Goal: Entertainment & Leisure: Consume media (video, audio)

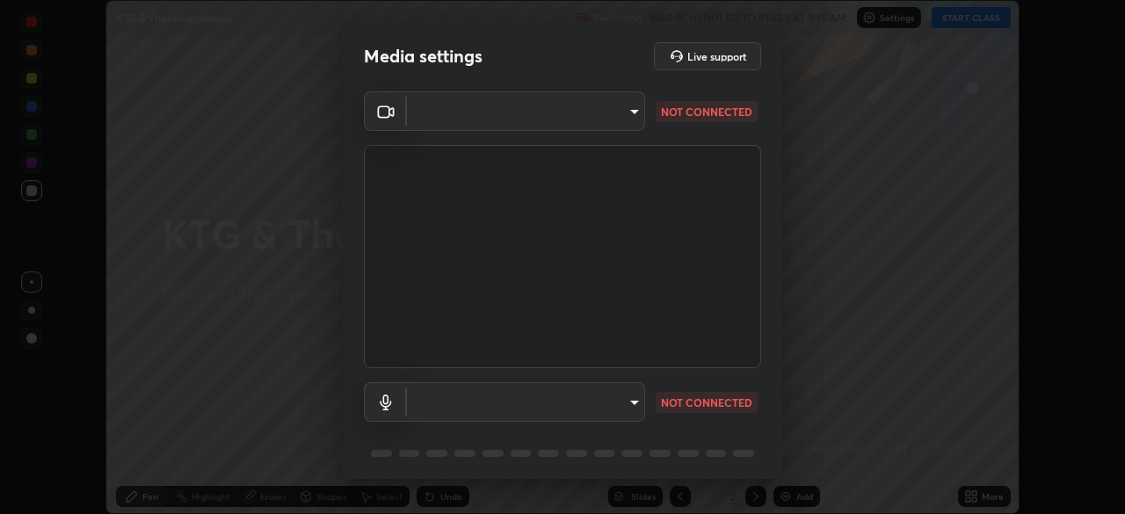
scroll to position [514, 1125]
click at [616, 406] on body "Erase all KTG & Thermodynamics. Recording WAS SCHEDULED TO START AT 9:15 AM Set…" at bounding box center [562, 257] width 1125 height 514
type input "ba13e312339ef8477216ddedc35df2f043033d031c8e6632ccfddaecbc9a7b0e"
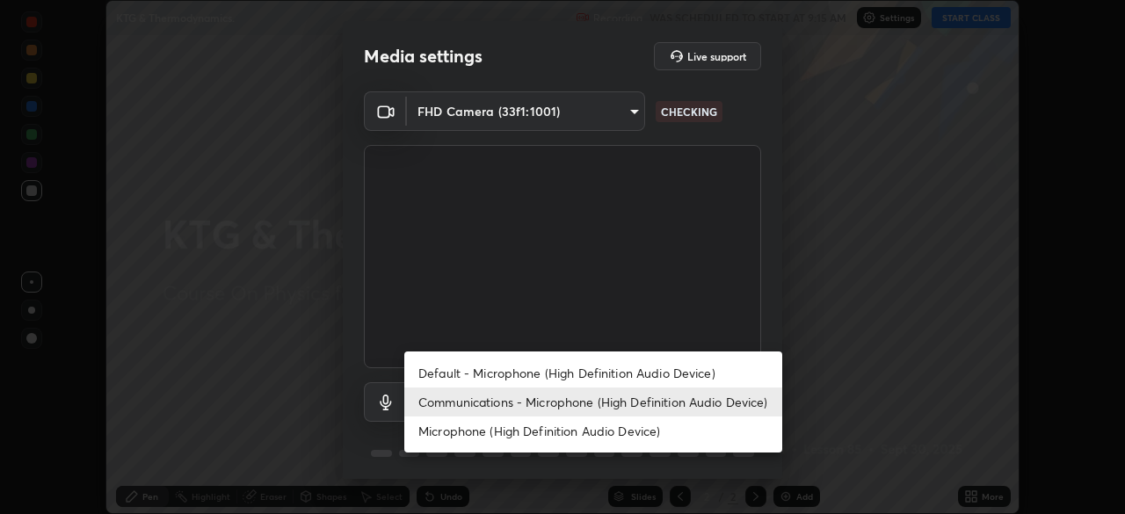
click at [591, 423] on li "Microphone (High Definition Audio Device)" at bounding box center [593, 431] width 378 height 29
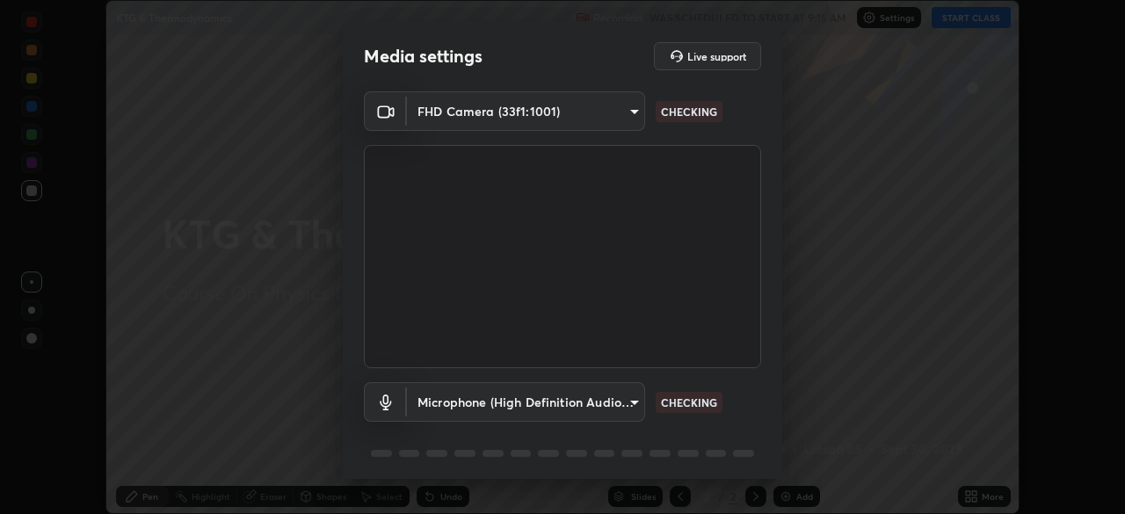
click at [605, 421] on body "Erase all KTG & Thermodynamics. Recording WAS SCHEDULED TO START AT 9:15 AM Set…" at bounding box center [562, 257] width 1125 height 514
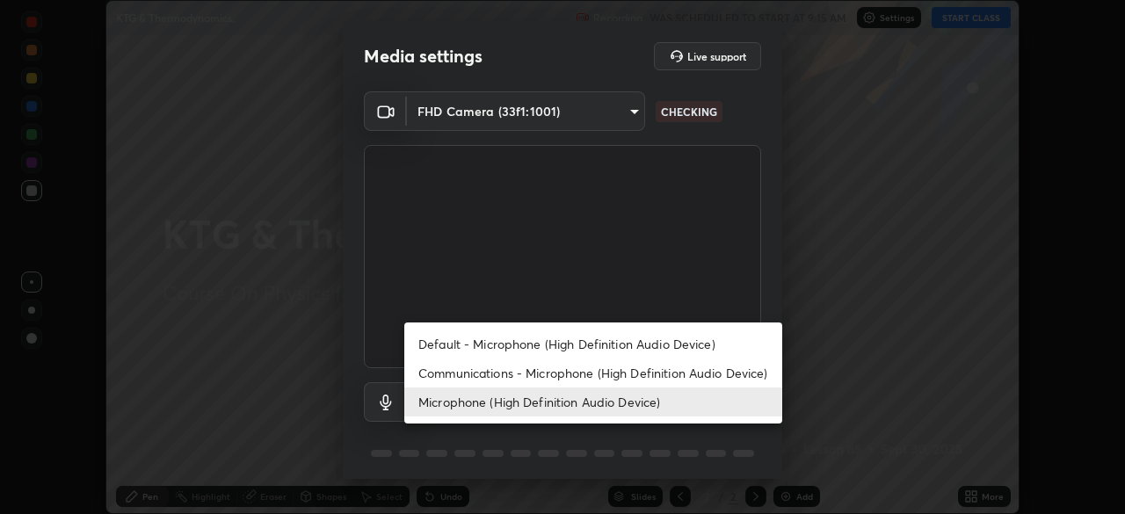
click at [619, 373] on li "Communications - Microphone (High Definition Audio Device)" at bounding box center [593, 373] width 378 height 29
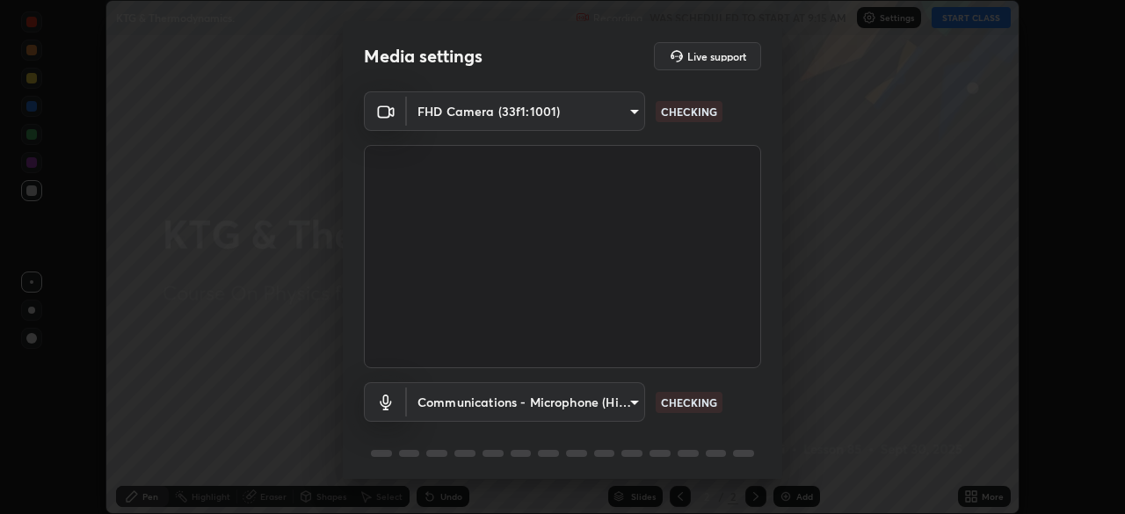
type input "communications"
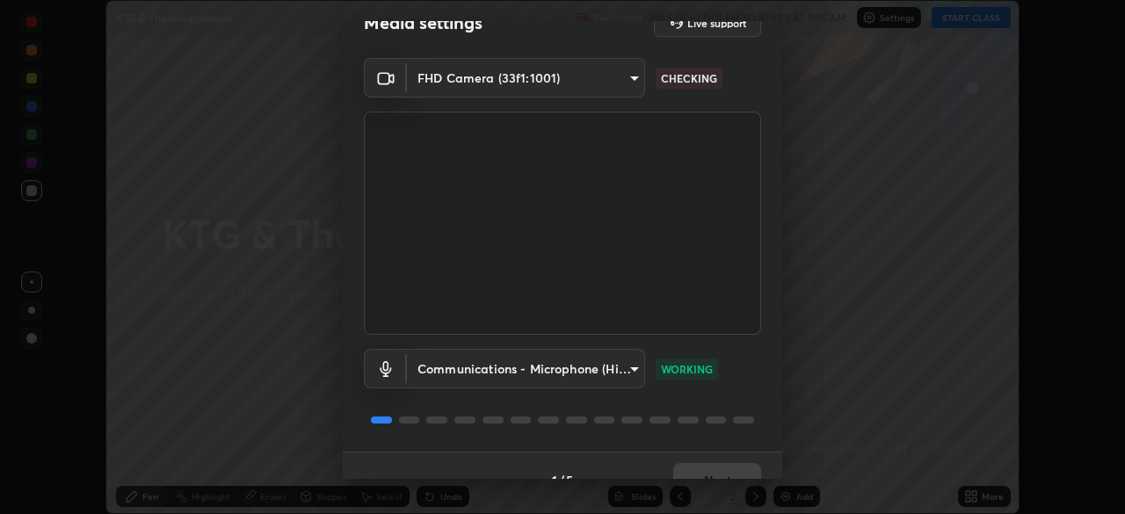
scroll to position [62, 0]
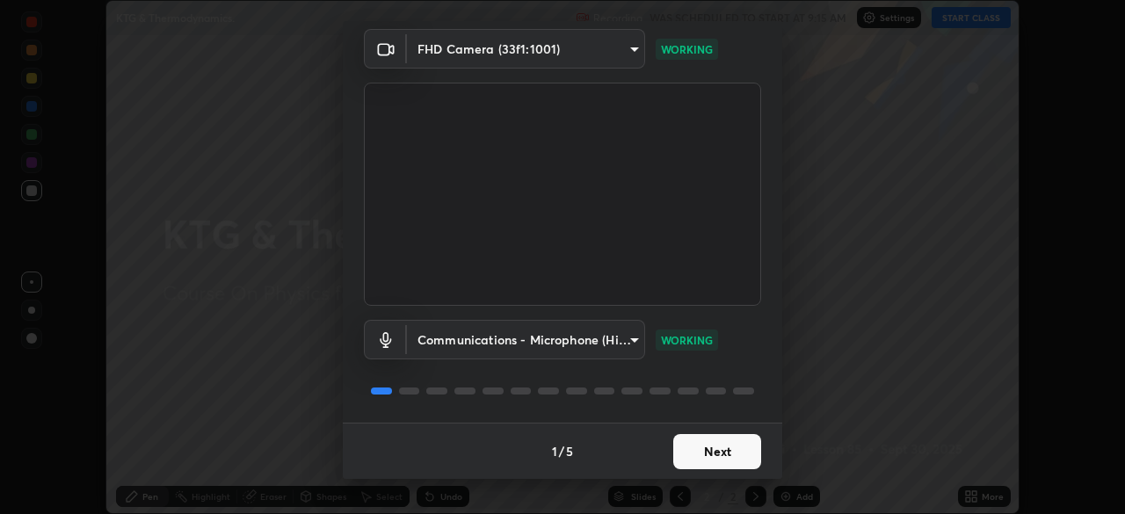
click at [714, 450] on button "Next" at bounding box center [717, 451] width 88 height 35
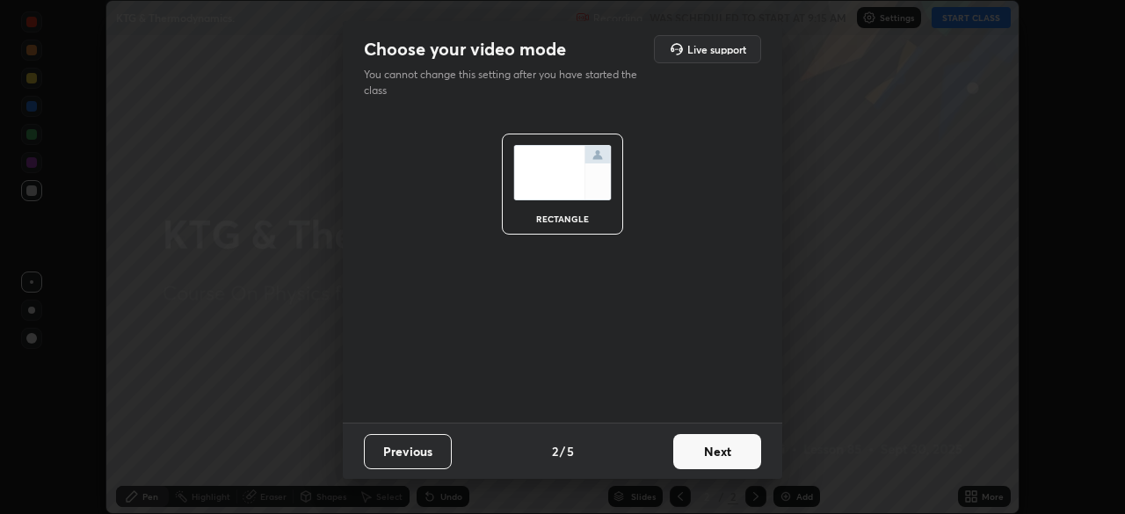
scroll to position [0, 0]
click at [714, 453] on button "Next" at bounding box center [717, 451] width 88 height 35
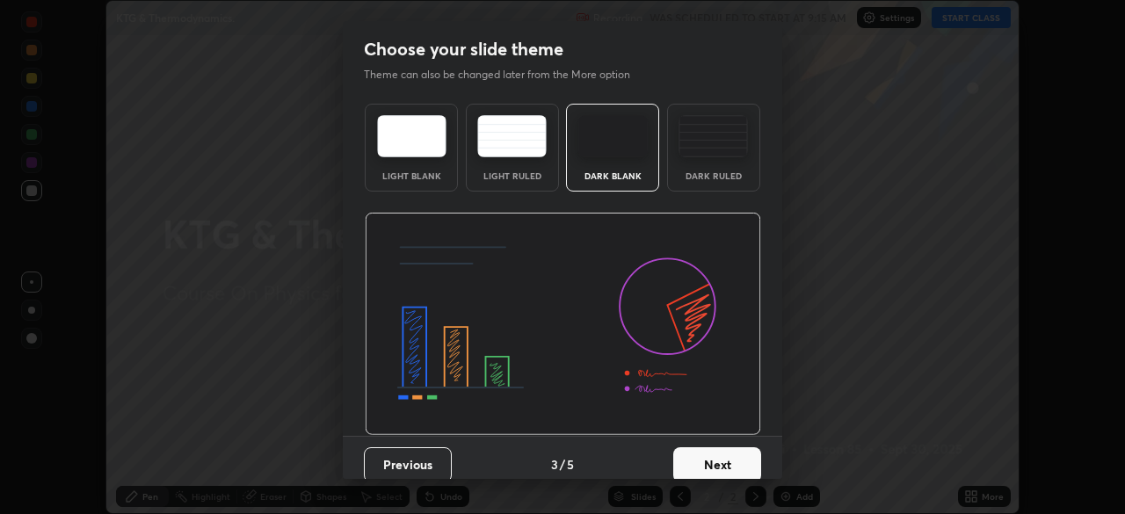
click at [714, 453] on button "Next" at bounding box center [717, 464] width 88 height 35
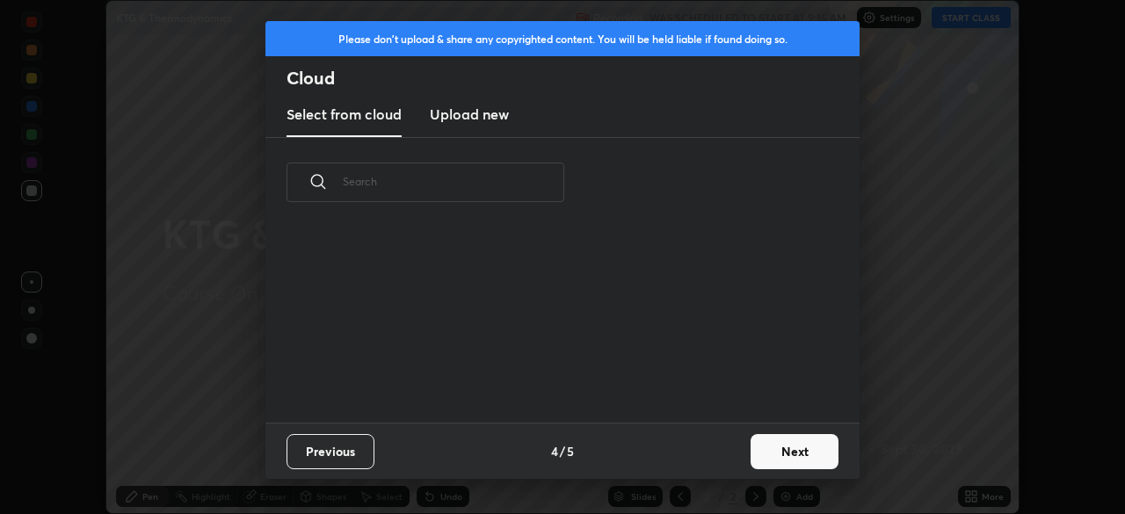
click at [765, 451] on button "Next" at bounding box center [794, 451] width 88 height 35
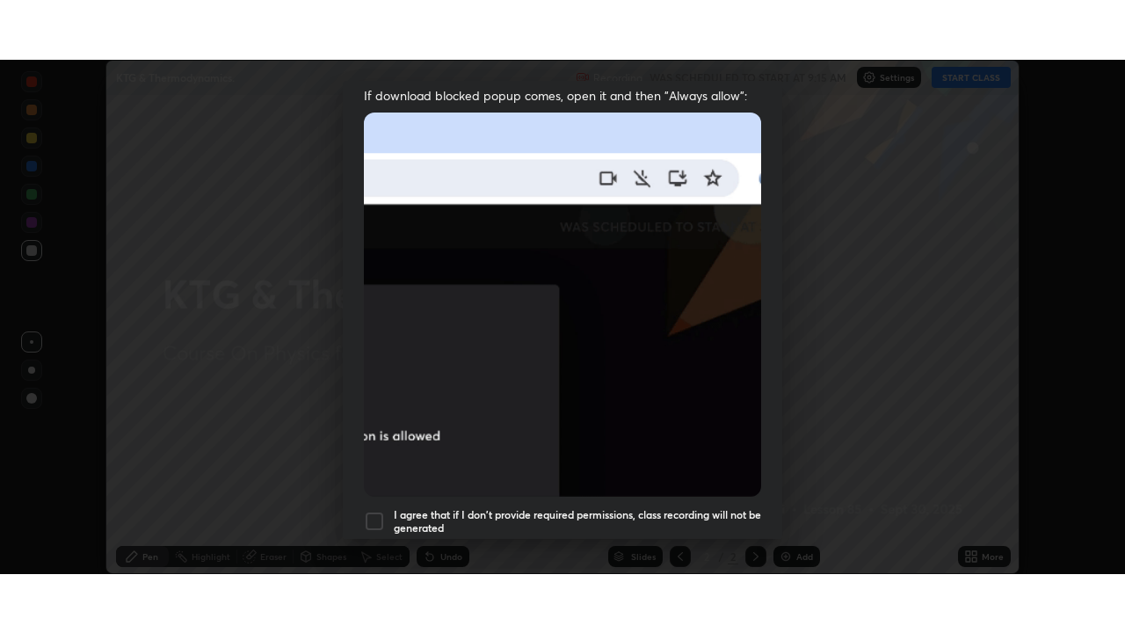
scroll to position [421, 0]
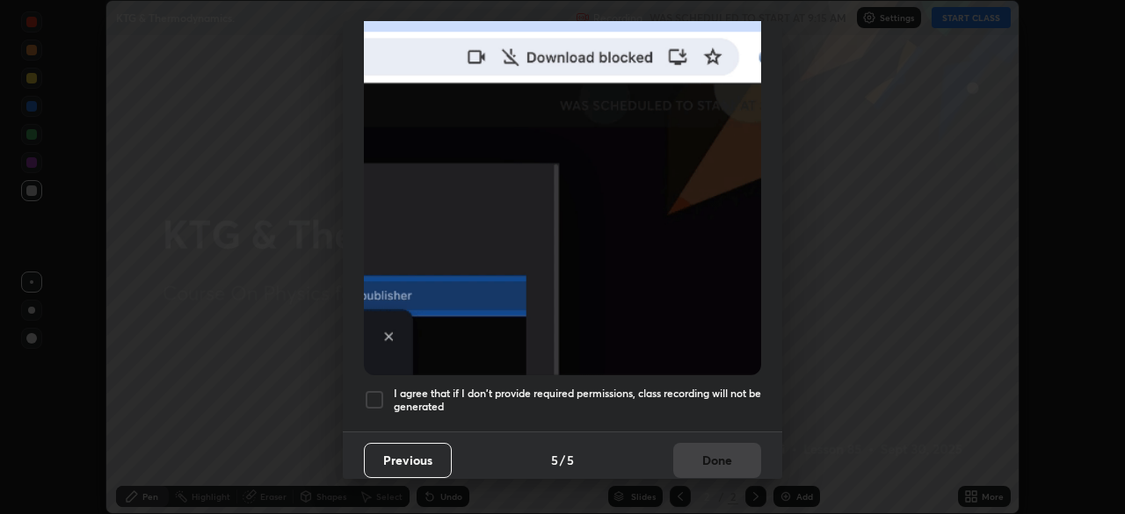
click at [699, 402] on h5 "I agree that if I don't provide required permissions, class recording will not …" at bounding box center [577, 400] width 367 height 27
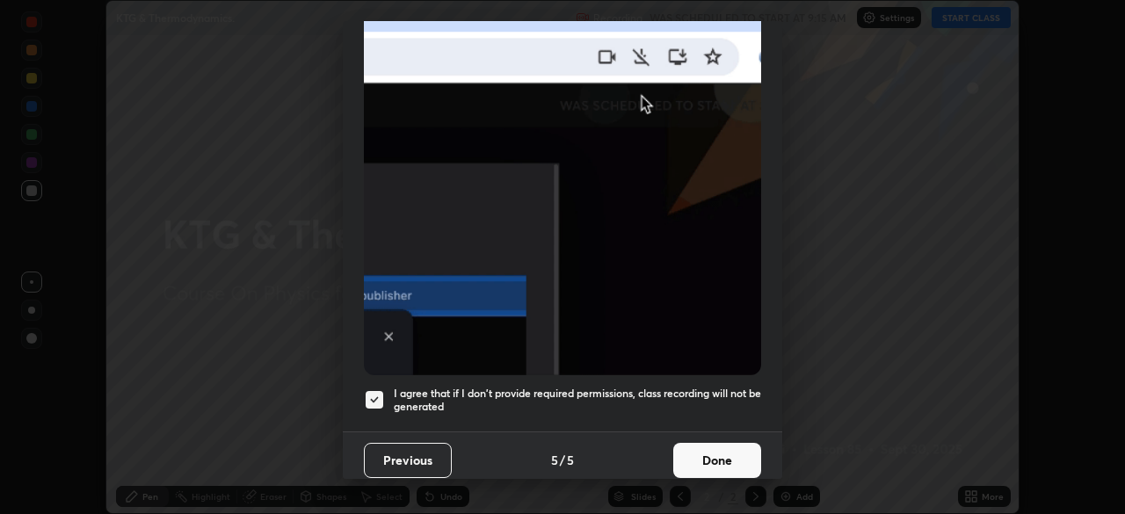
click at [710, 453] on button "Done" at bounding box center [717, 460] width 88 height 35
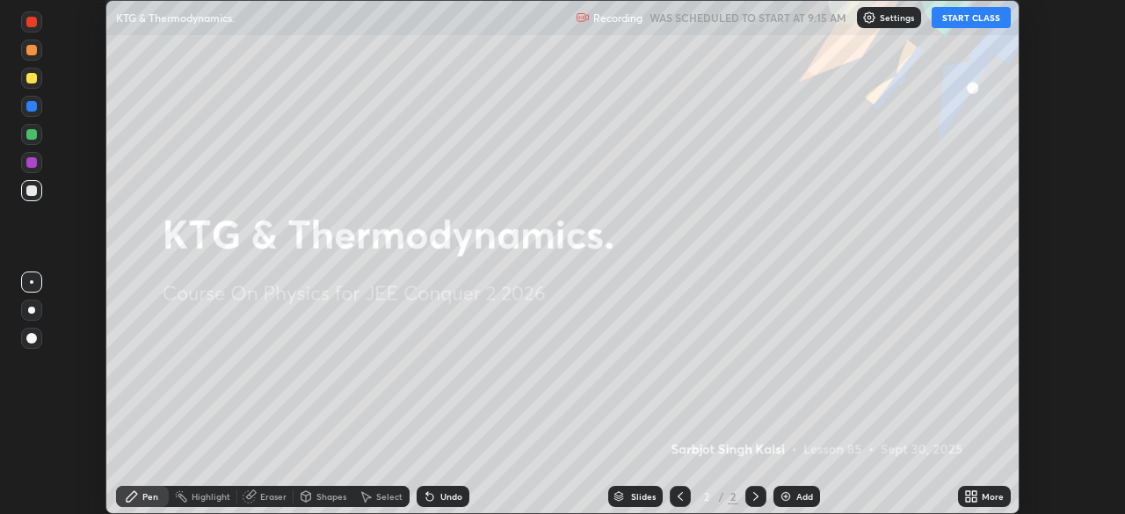
click at [990, 494] on div "More" at bounding box center [993, 496] width 22 height 9
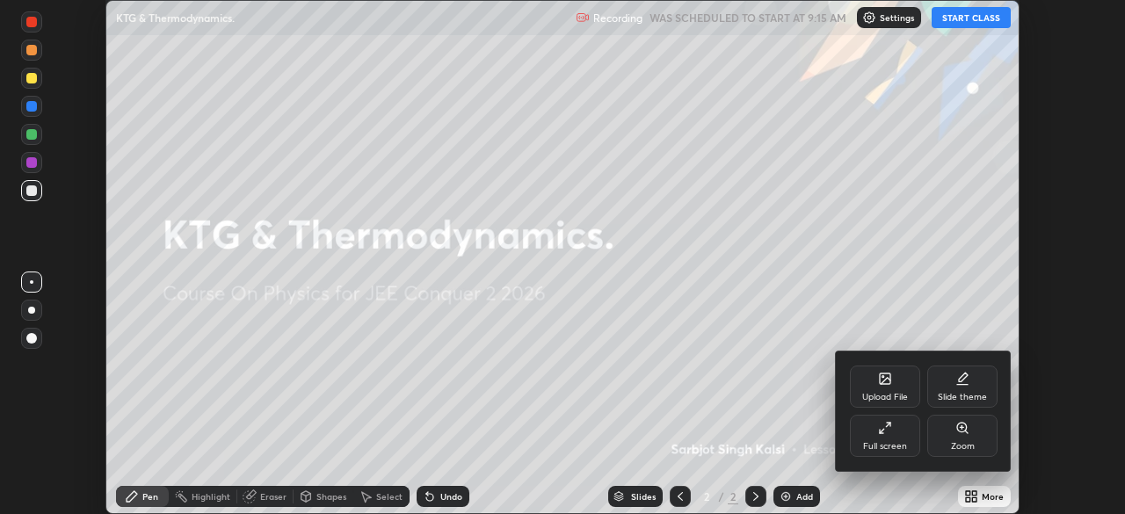
click at [900, 420] on div "Full screen" at bounding box center [885, 436] width 70 height 42
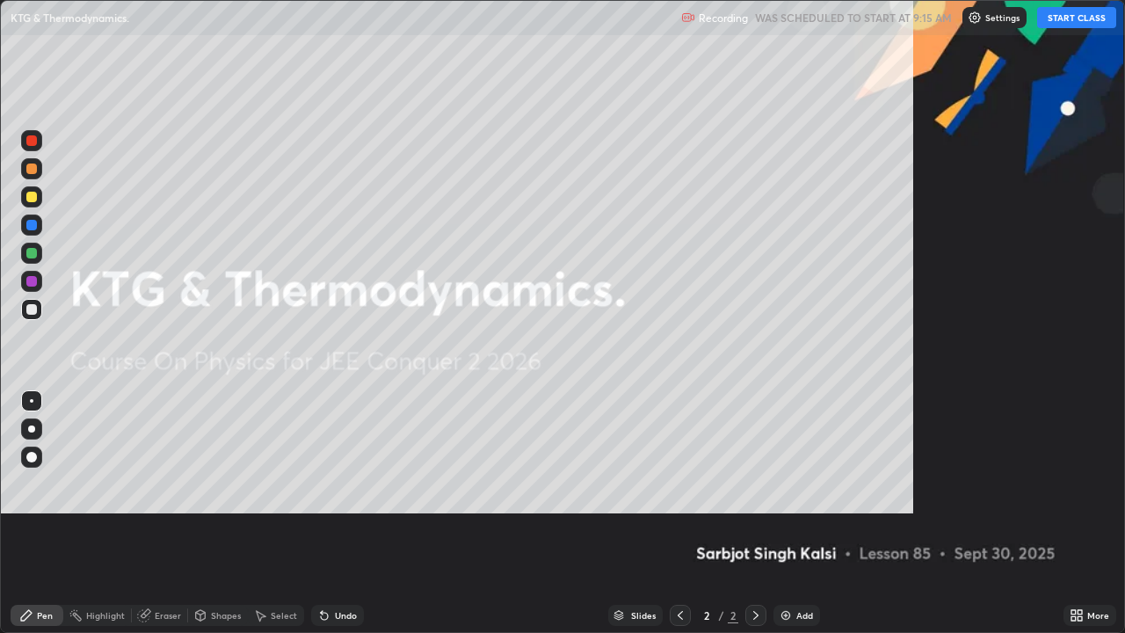
scroll to position [633, 1125]
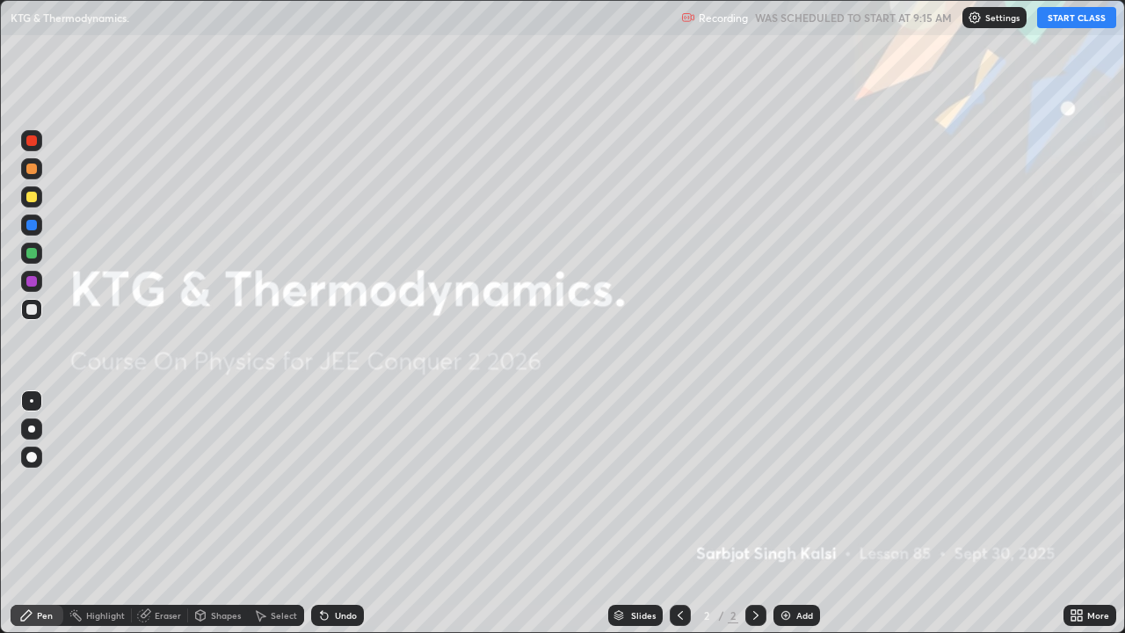
click at [1071, 18] on button "START CLASS" at bounding box center [1076, 17] width 79 height 21
click at [786, 513] on img at bounding box center [786, 615] width 14 height 14
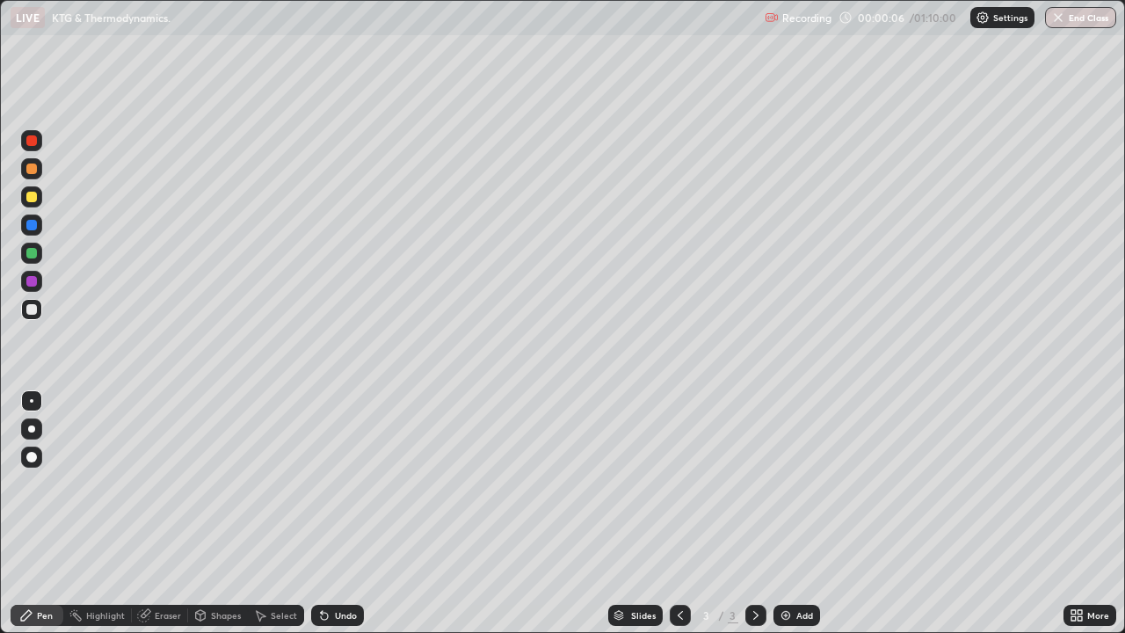
click at [33, 306] on div at bounding box center [31, 309] width 11 height 11
click at [791, 513] on div "Add" at bounding box center [796, 615] width 47 height 21
click at [30, 252] on div at bounding box center [31, 253] width 11 height 11
click at [33, 311] on div at bounding box center [31, 309] width 11 height 11
click at [340, 513] on div "Undo" at bounding box center [346, 615] width 22 height 9
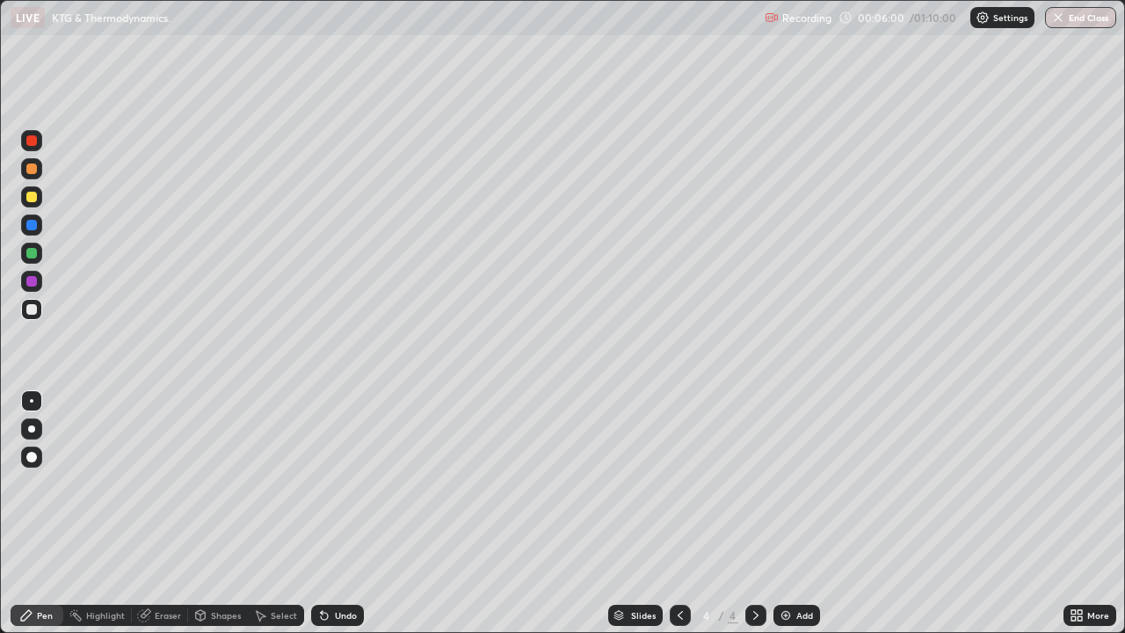
click at [340, 513] on div "Undo" at bounding box center [337, 615] width 53 height 21
click at [346, 513] on div "Undo" at bounding box center [346, 615] width 22 height 9
click at [793, 513] on div "Add" at bounding box center [796, 615] width 47 height 21
click at [33, 196] on div at bounding box center [31, 197] width 11 height 11
click at [32, 310] on div at bounding box center [31, 309] width 11 height 11
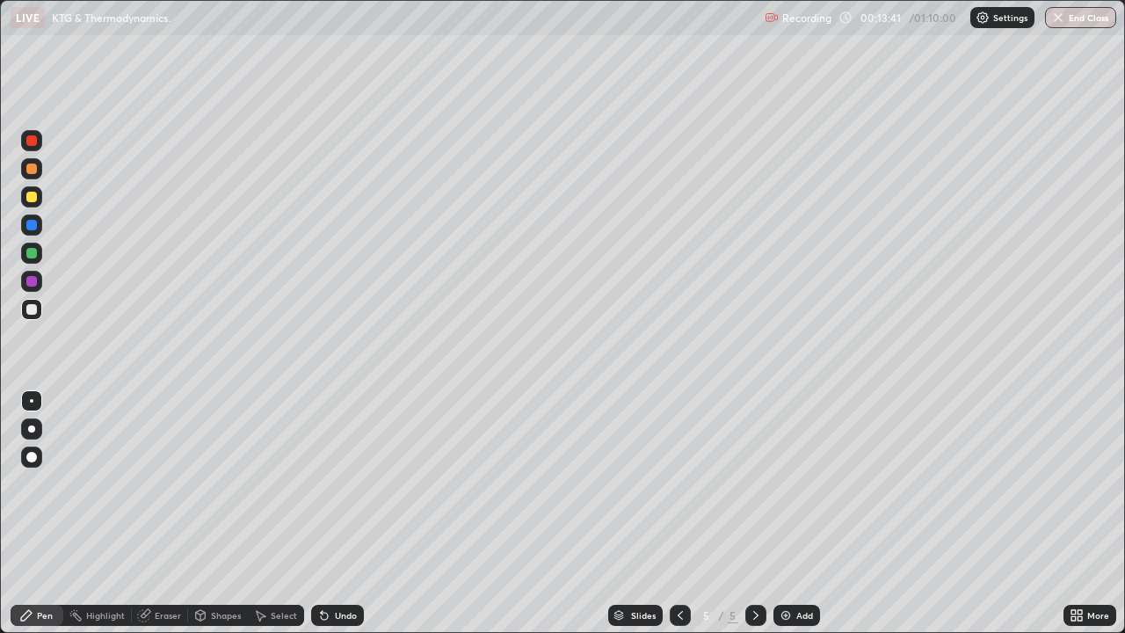
click at [345, 513] on div "Undo" at bounding box center [346, 615] width 22 height 9
click at [33, 309] on div at bounding box center [31, 309] width 11 height 11
click at [29, 250] on div at bounding box center [31, 253] width 11 height 11
click at [33, 194] on div at bounding box center [31, 197] width 11 height 11
click at [35, 312] on div at bounding box center [31, 309] width 11 height 11
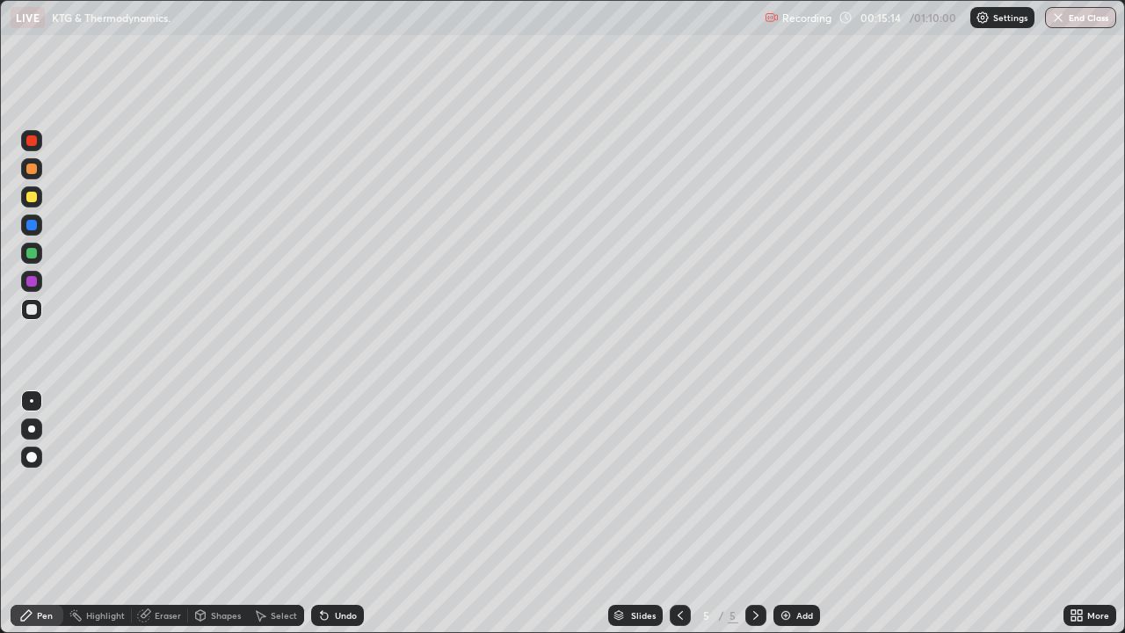
click at [31, 199] on div at bounding box center [31, 197] width 11 height 11
click at [33, 308] on div at bounding box center [31, 309] width 11 height 11
click at [145, 513] on icon at bounding box center [146, 613] width 10 height 9
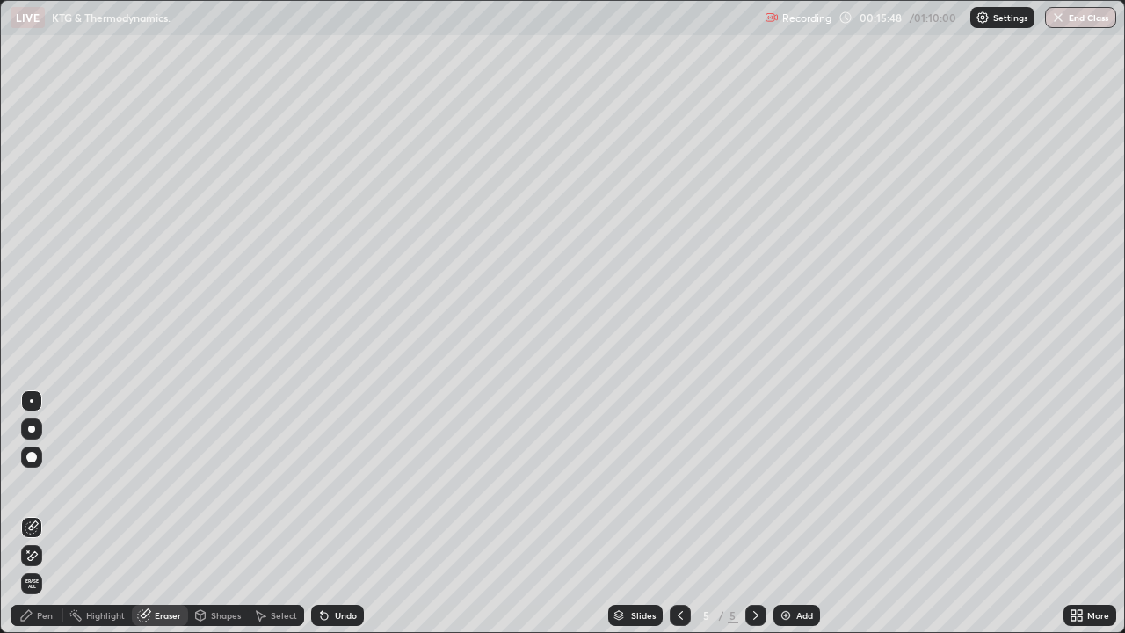
click at [29, 513] on icon at bounding box center [32, 555] width 14 height 15
click at [36, 513] on div "Pen" at bounding box center [37, 615] width 53 height 21
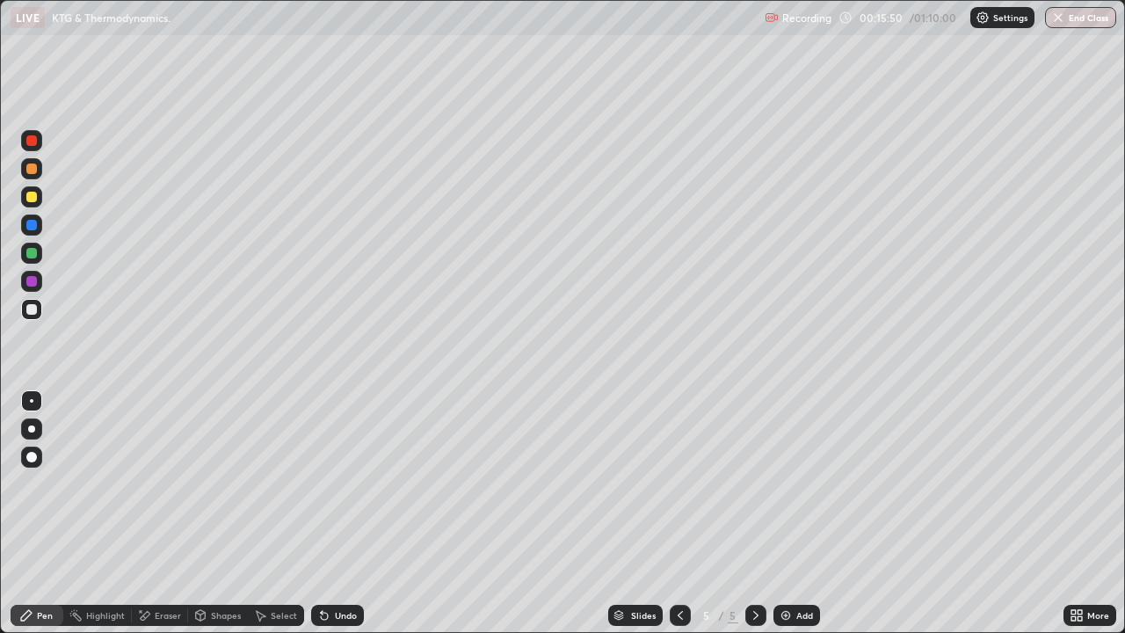
click at [31, 308] on div at bounding box center [31, 309] width 11 height 11
click at [26, 164] on div at bounding box center [31, 168] width 11 height 11
click at [325, 513] on icon at bounding box center [324, 615] width 7 height 7
click at [324, 513] on icon at bounding box center [324, 615] width 7 height 7
click at [325, 513] on icon at bounding box center [324, 615] width 14 height 14
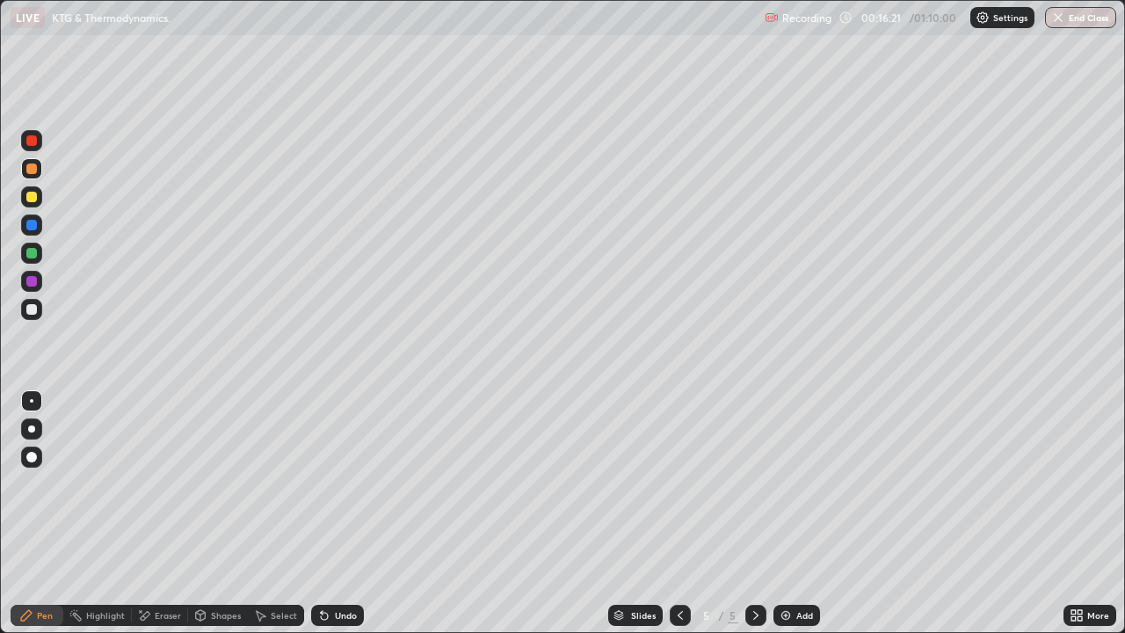
click at [344, 513] on div "Undo" at bounding box center [337, 615] width 53 height 21
click at [809, 513] on div "Add" at bounding box center [804, 615] width 17 height 9
click at [35, 197] on div at bounding box center [31, 197] width 11 height 11
click at [31, 427] on div at bounding box center [31, 428] width 7 height 7
click at [34, 307] on div at bounding box center [31, 309] width 11 height 11
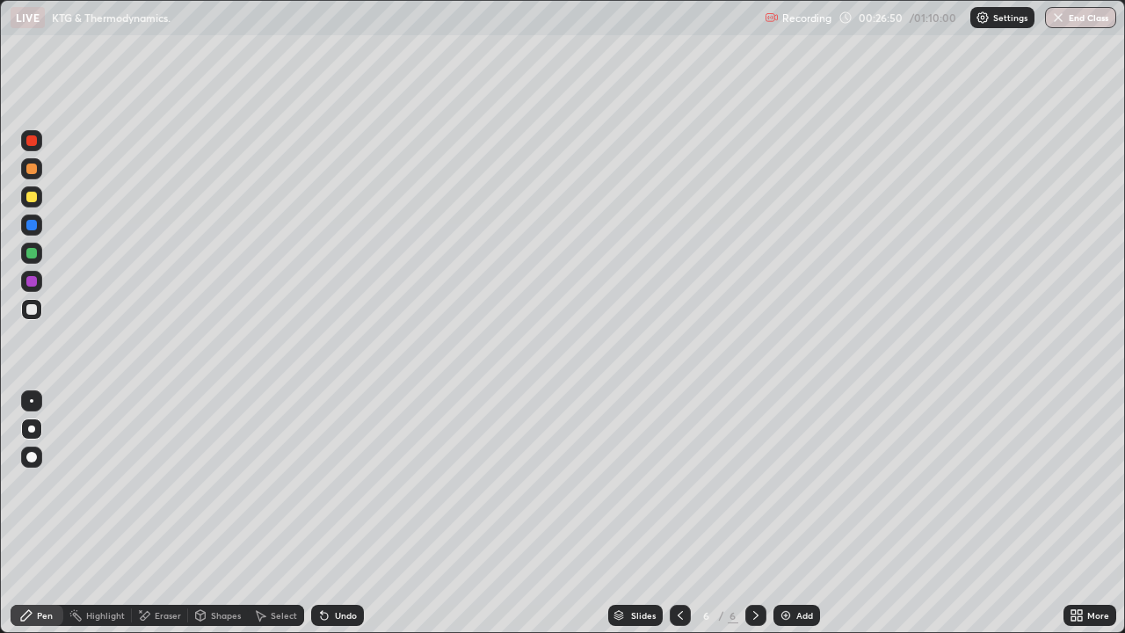
click at [32, 196] on div at bounding box center [31, 197] width 11 height 11
click at [32, 308] on div at bounding box center [31, 309] width 11 height 11
click at [30, 400] on div at bounding box center [32, 401] width 4 height 4
click at [155, 513] on div "Eraser" at bounding box center [168, 615] width 26 height 9
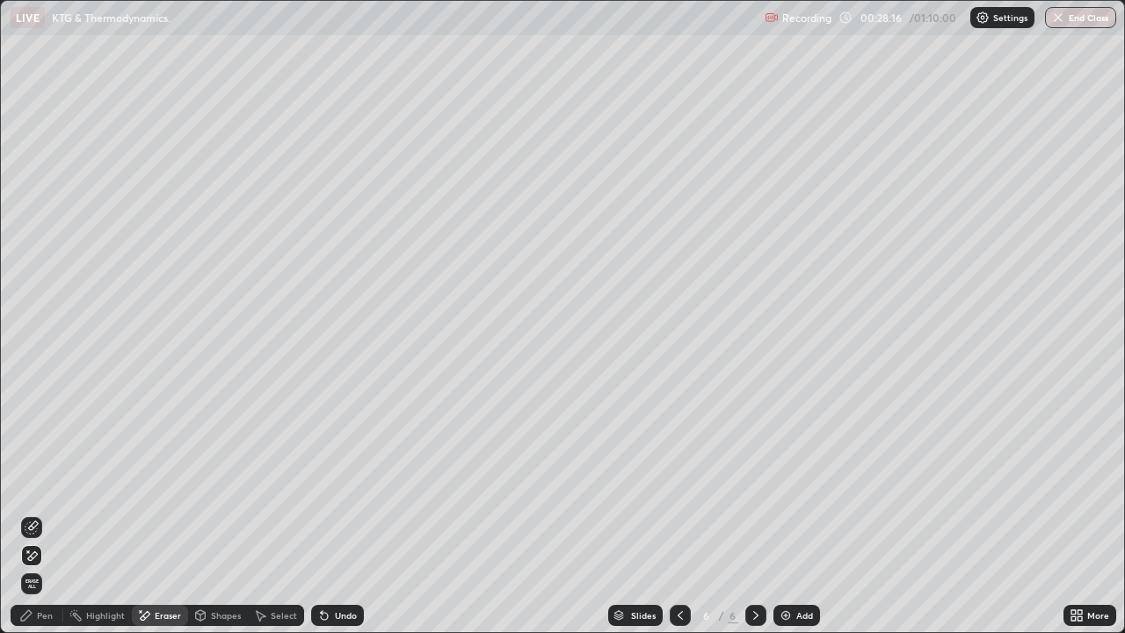
click at [29, 513] on icon at bounding box center [33, 525] width 10 height 9
click at [33, 513] on div "Pen" at bounding box center [37, 615] width 53 height 21
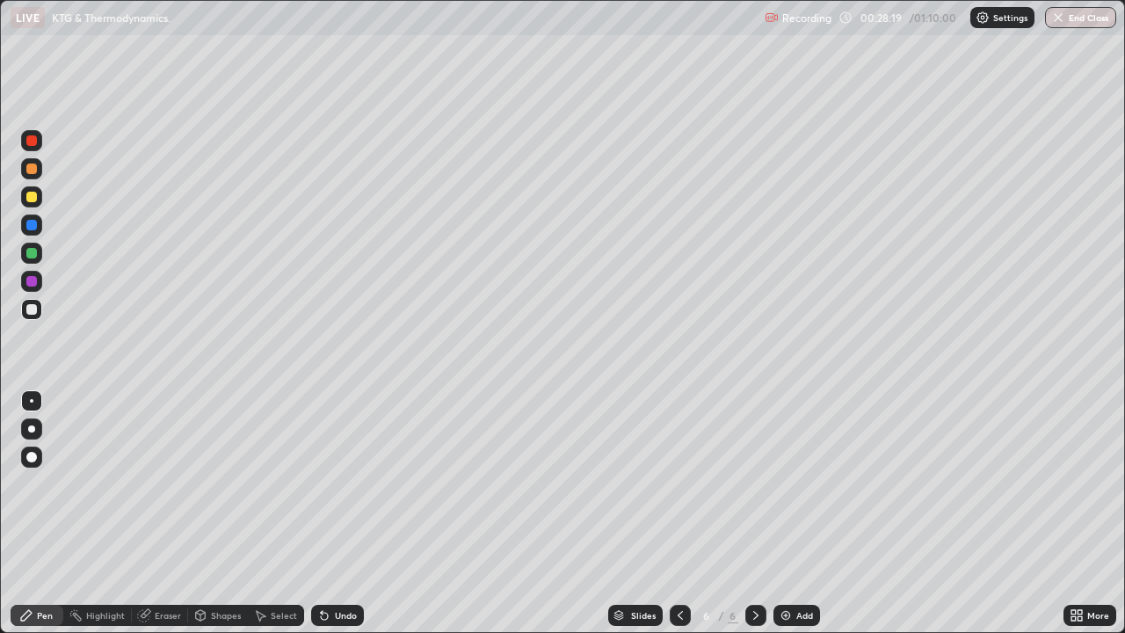
click at [156, 513] on div "Eraser" at bounding box center [168, 615] width 26 height 9
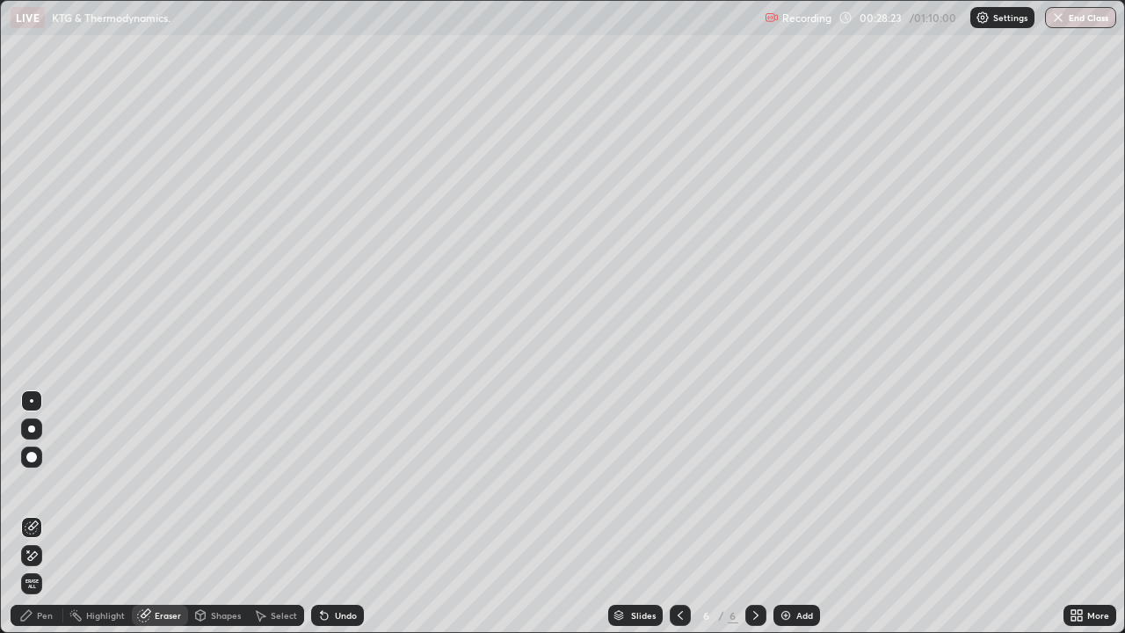
click at [42, 513] on div "Pen" at bounding box center [45, 615] width 16 height 9
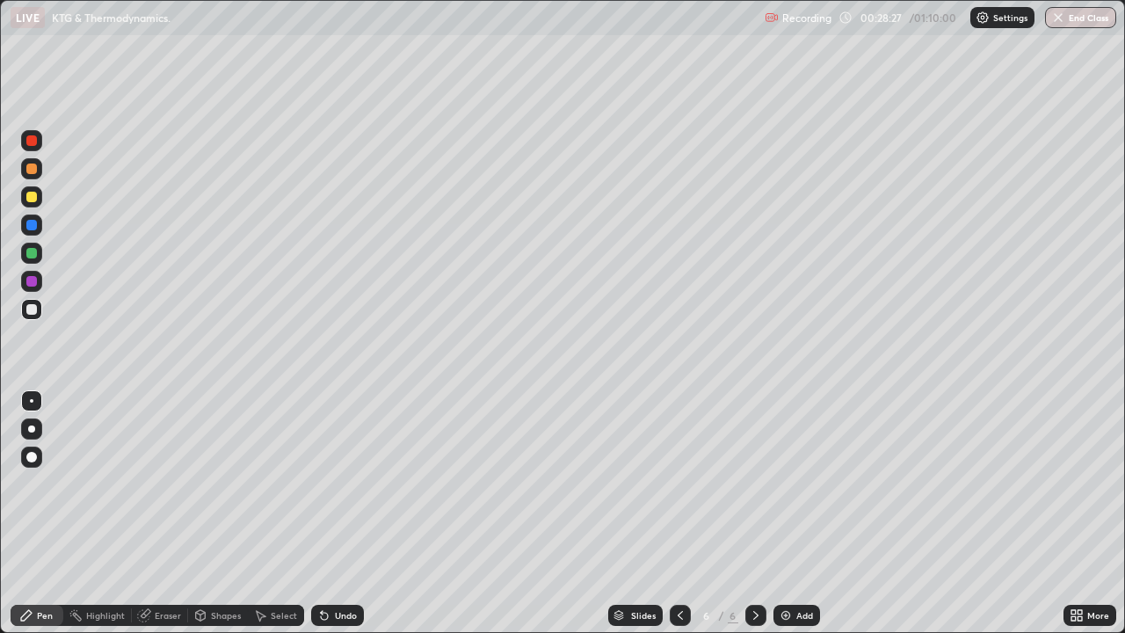
click at [165, 513] on div "Eraser" at bounding box center [168, 615] width 26 height 9
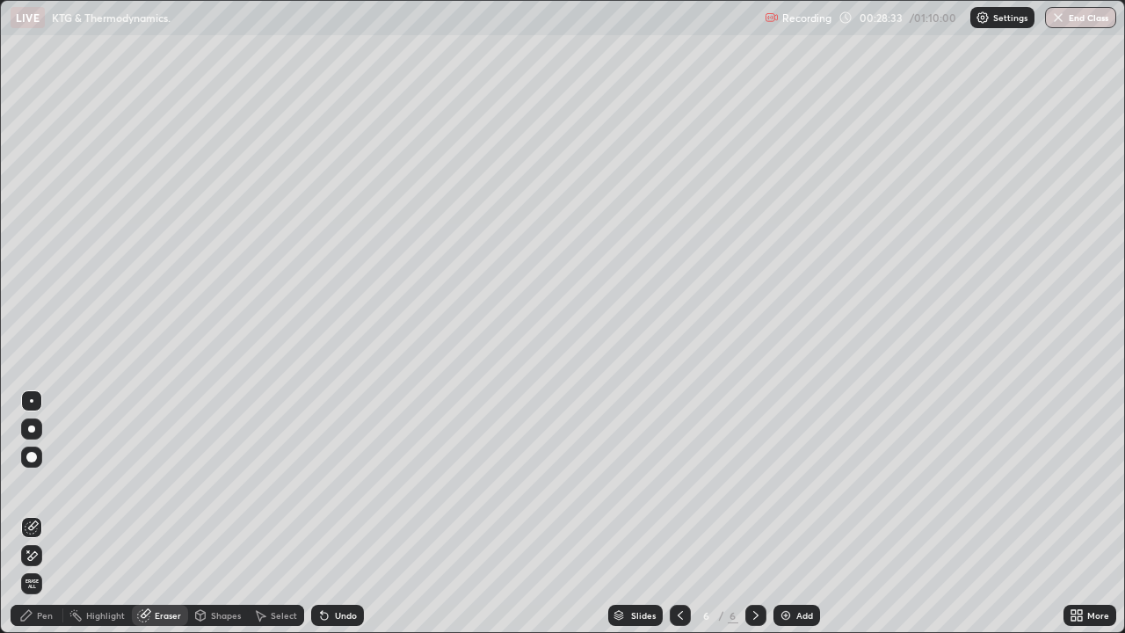
click at [32, 513] on div "Pen" at bounding box center [37, 615] width 53 height 21
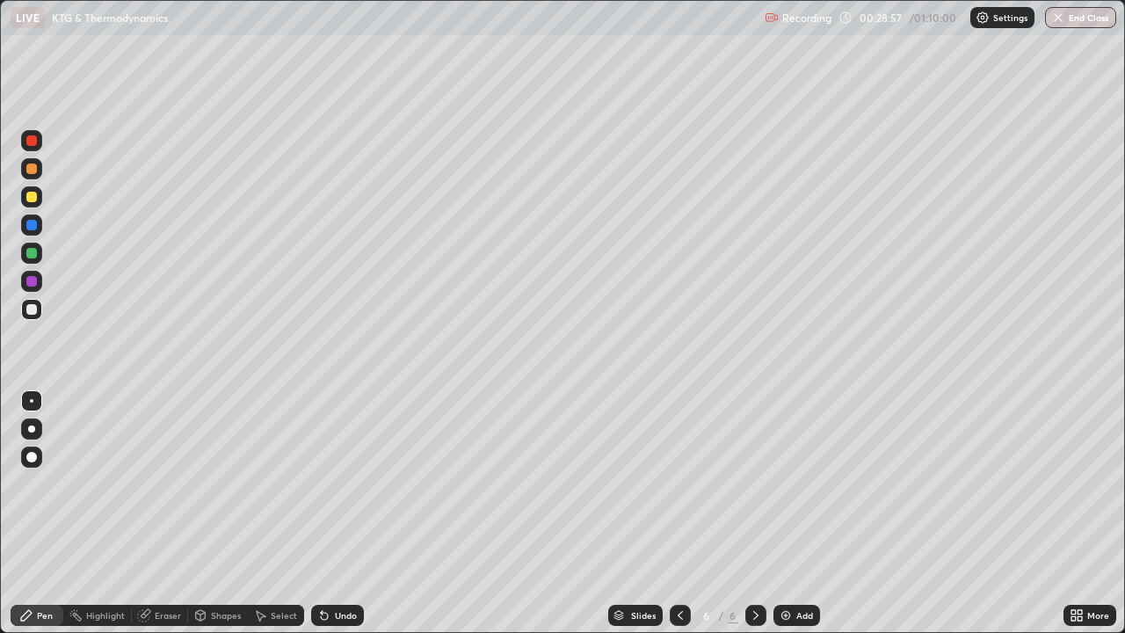
click at [156, 513] on div "Eraser" at bounding box center [160, 615] width 56 height 21
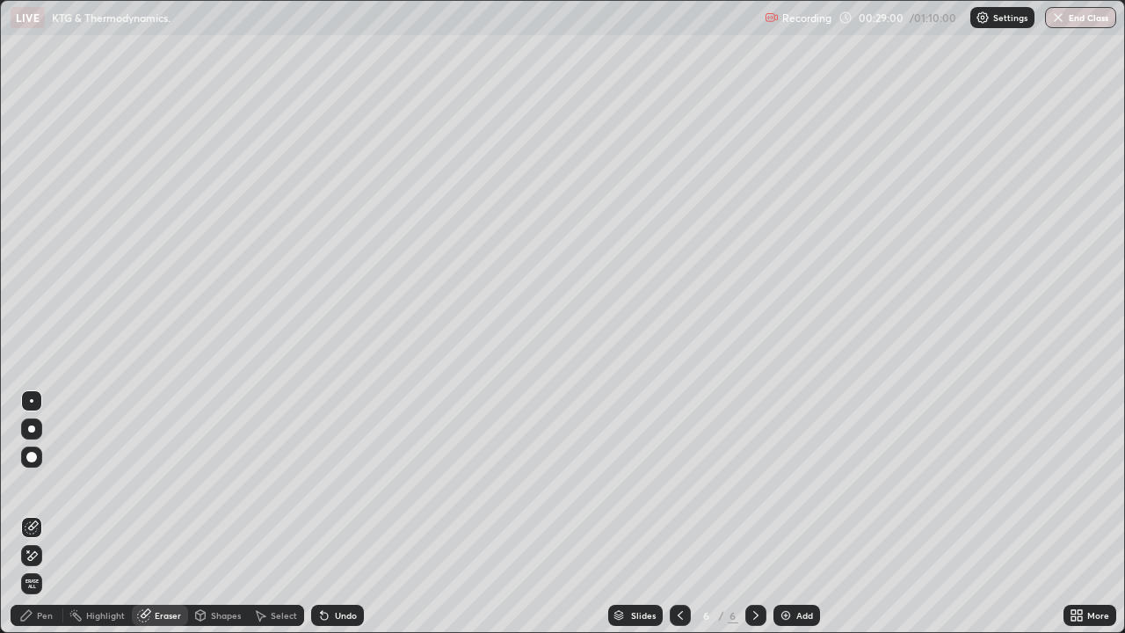
click at [32, 513] on div "Pen" at bounding box center [37, 615] width 53 height 21
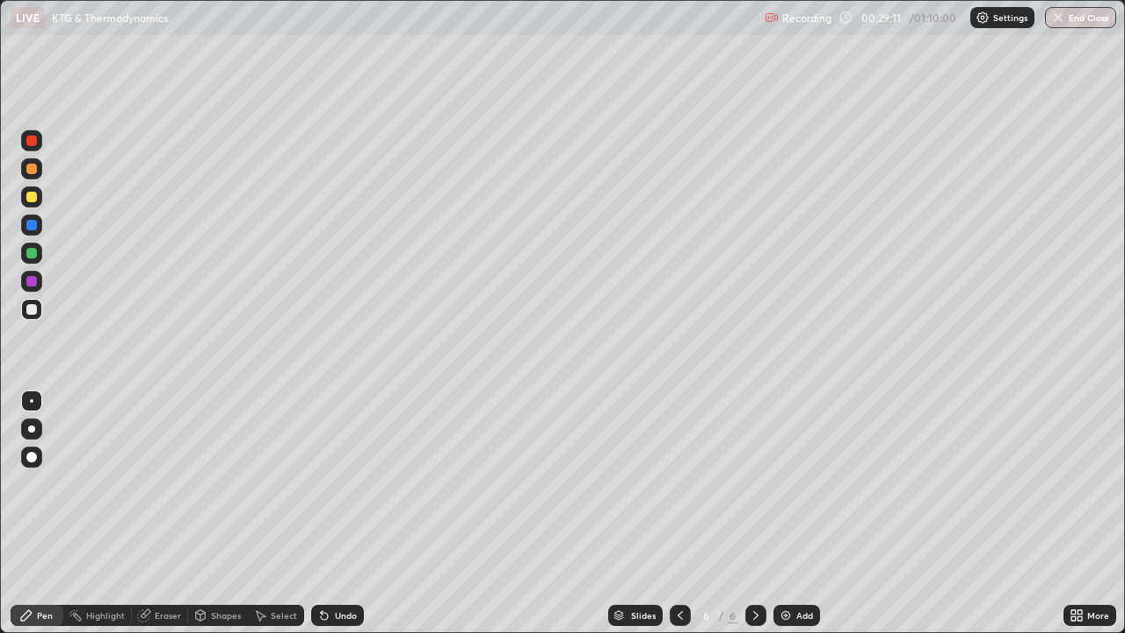
click at [177, 513] on div "Eraser" at bounding box center [168, 615] width 26 height 9
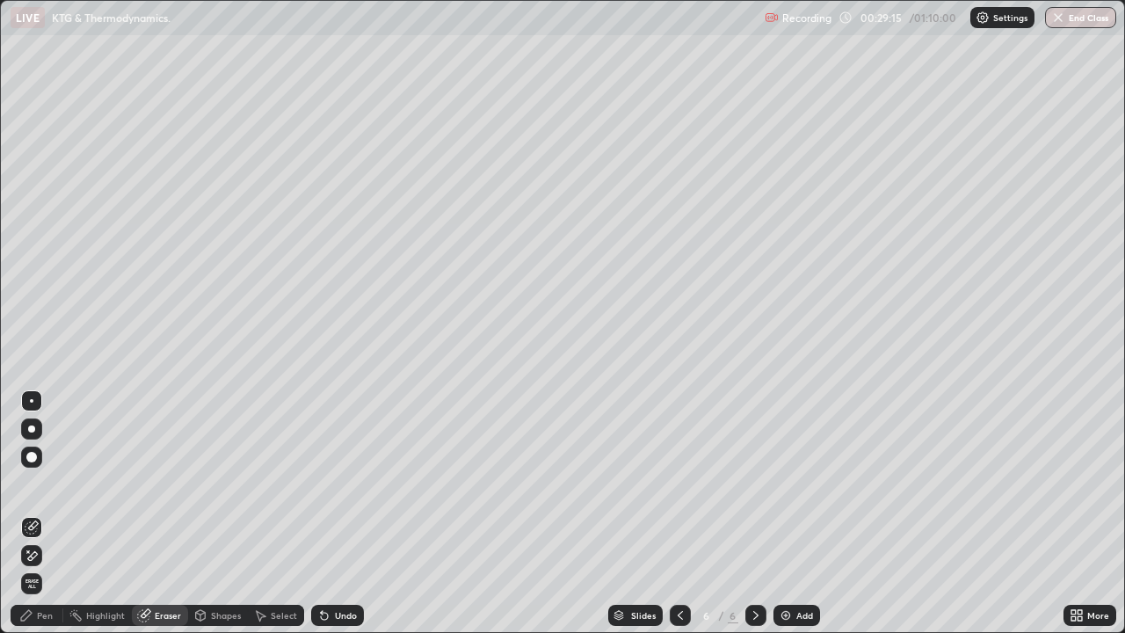
click at [45, 513] on div "Pen" at bounding box center [45, 615] width 16 height 9
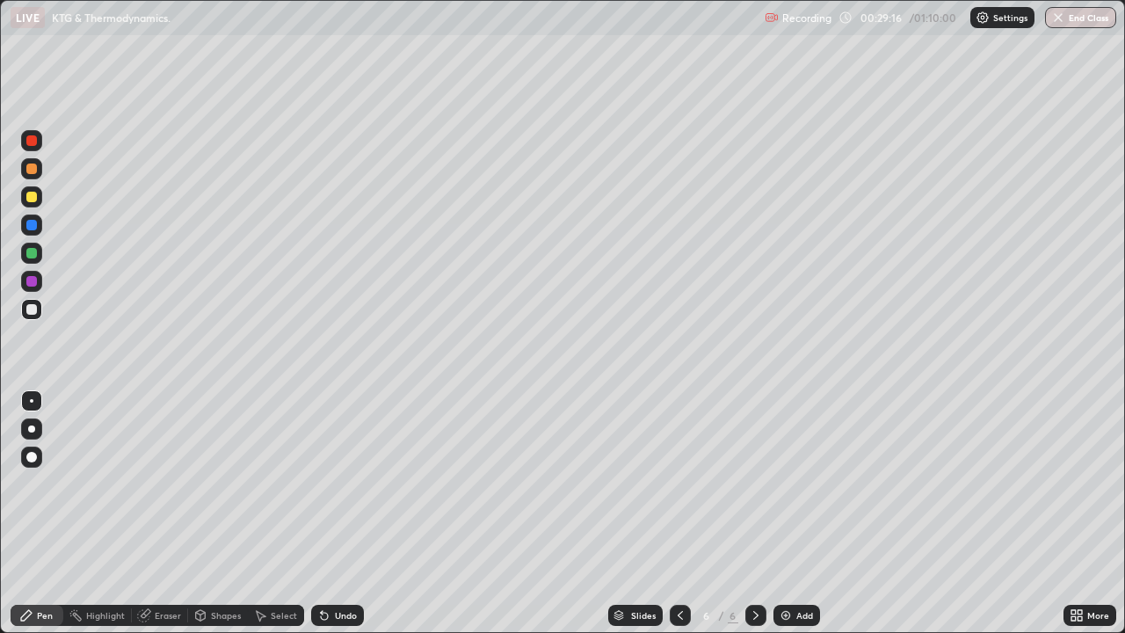
click at [29, 252] on div at bounding box center [31, 253] width 11 height 11
click at [32, 309] on div at bounding box center [31, 309] width 11 height 11
click at [34, 254] on div at bounding box center [31, 253] width 11 height 11
click at [339, 513] on div "Undo" at bounding box center [346, 615] width 22 height 9
click at [810, 513] on div "Add" at bounding box center [796, 615] width 47 height 21
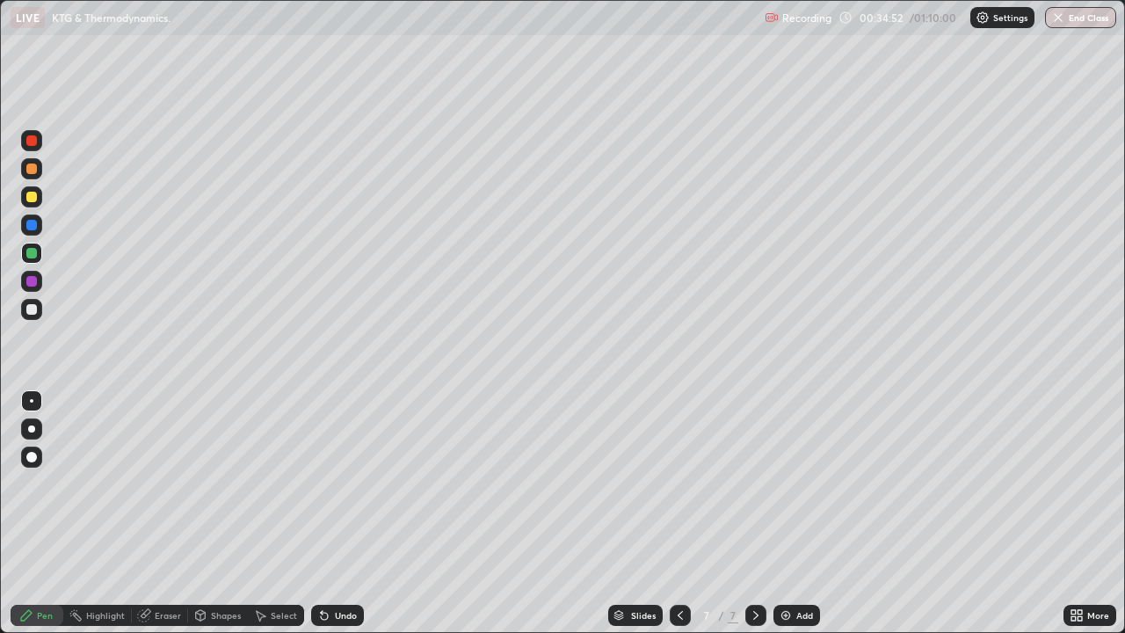
click at [33, 309] on div at bounding box center [31, 309] width 11 height 11
click at [32, 428] on div at bounding box center [31, 428] width 7 height 7
click at [33, 199] on div at bounding box center [31, 197] width 11 height 11
click at [33, 312] on div at bounding box center [31, 309] width 11 height 11
click at [34, 195] on div at bounding box center [31, 197] width 11 height 11
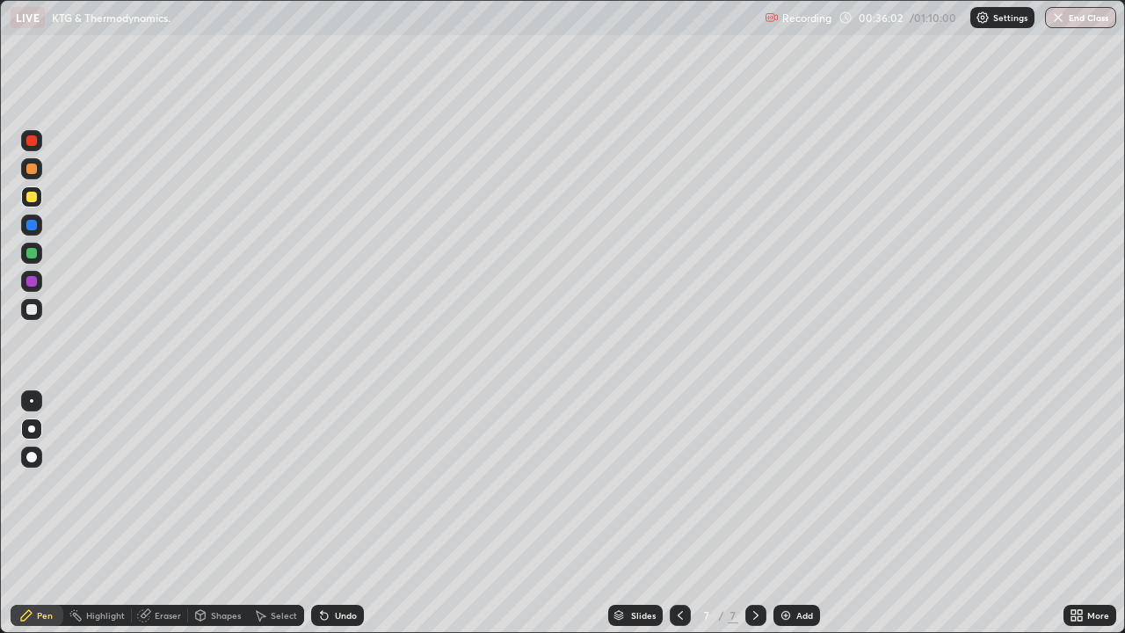
click at [336, 513] on div "Undo" at bounding box center [337, 615] width 53 height 21
click at [336, 513] on div "Undo" at bounding box center [346, 615] width 22 height 9
click at [36, 310] on div at bounding box center [31, 309] width 11 height 11
click at [32, 401] on div at bounding box center [32, 401] width 4 height 4
click at [31, 200] on div at bounding box center [31, 197] width 11 height 11
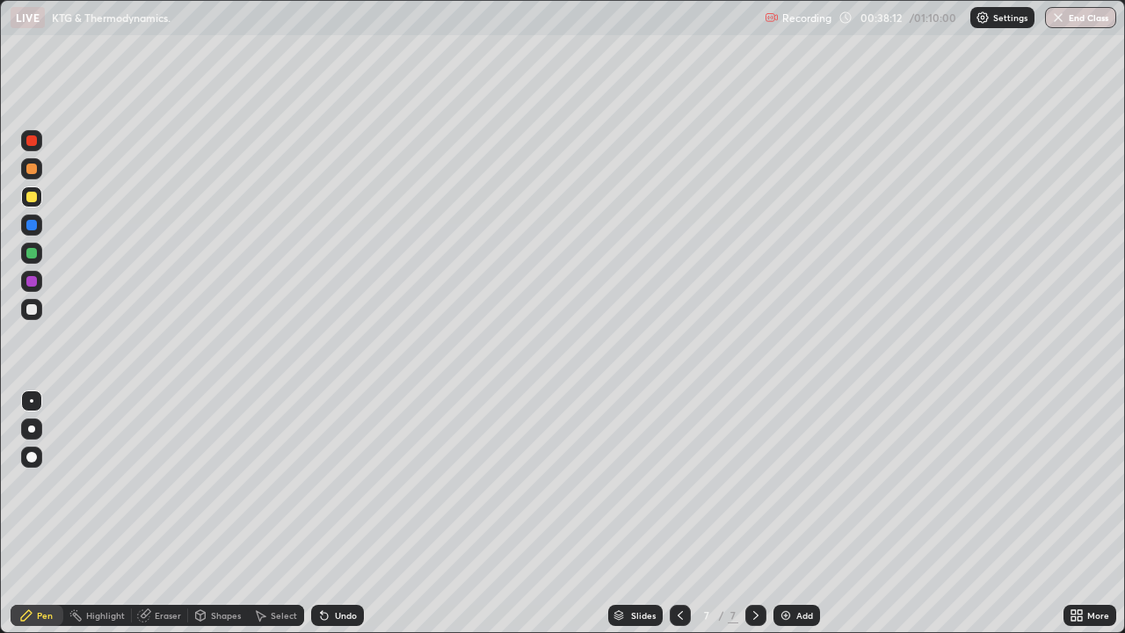
click at [31, 310] on div at bounding box center [31, 309] width 11 height 11
click at [33, 192] on div at bounding box center [31, 197] width 11 height 11
click at [808, 513] on div "Add" at bounding box center [804, 615] width 17 height 9
click at [33, 309] on div at bounding box center [31, 309] width 11 height 11
click at [34, 426] on div at bounding box center [31, 428] width 21 height 21
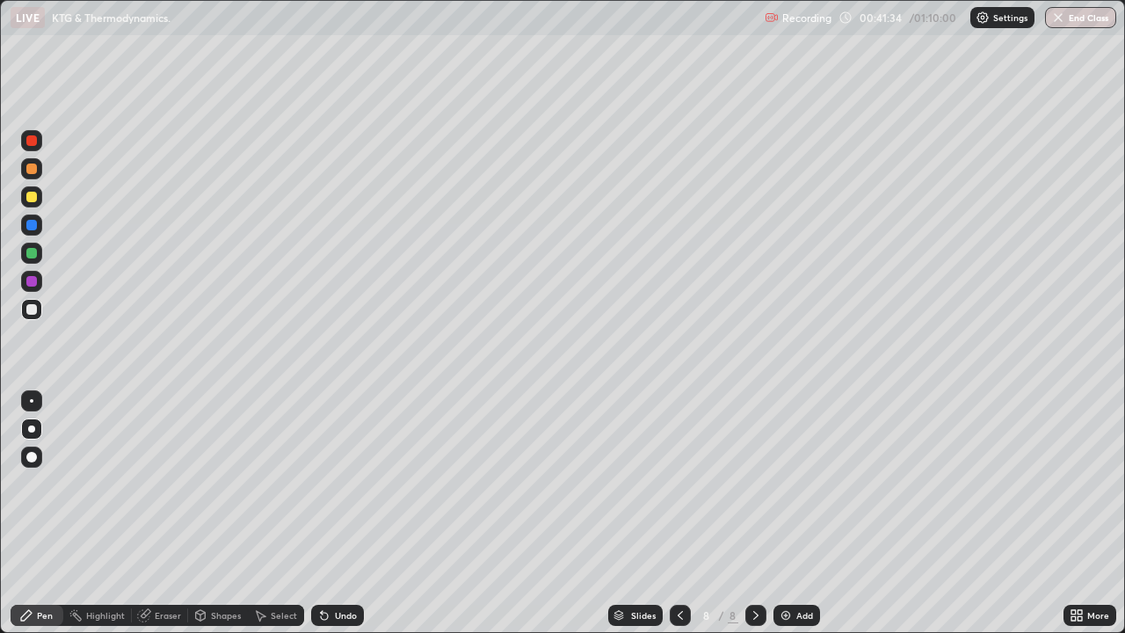
click at [33, 198] on div at bounding box center [31, 197] width 11 height 11
click at [34, 311] on div at bounding box center [31, 309] width 11 height 11
click at [333, 513] on div "Undo" at bounding box center [337, 615] width 53 height 21
click at [36, 254] on div at bounding box center [31, 253] width 11 height 11
click at [153, 513] on div "Eraser" at bounding box center [160, 615] width 56 height 21
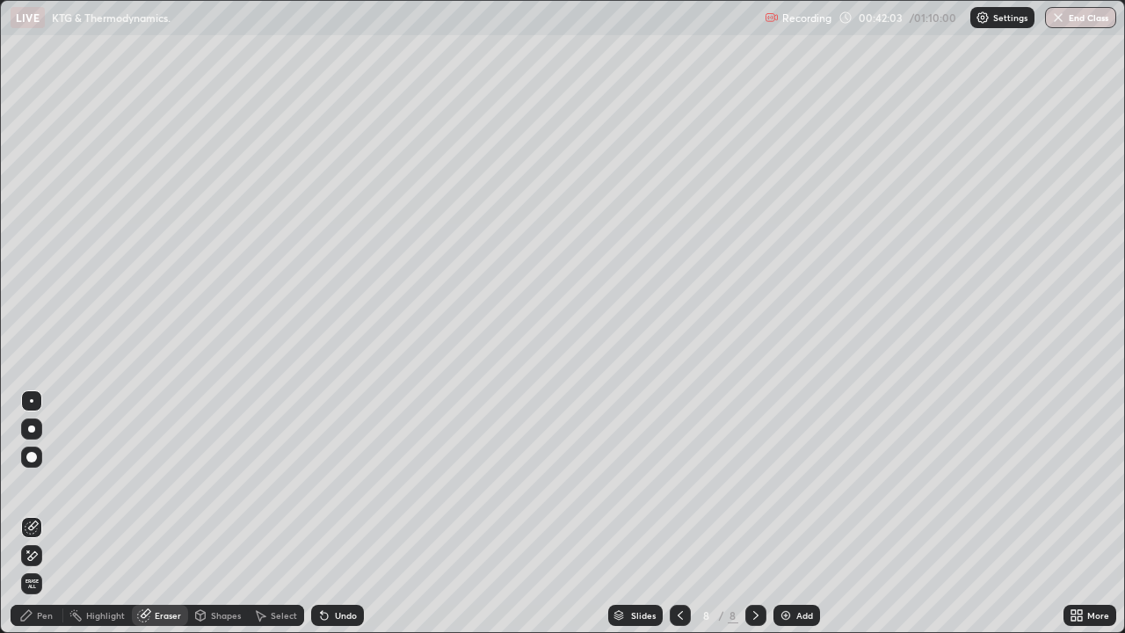
click at [25, 513] on div "Pen" at bounding box center [37, 615] width 53 height 21
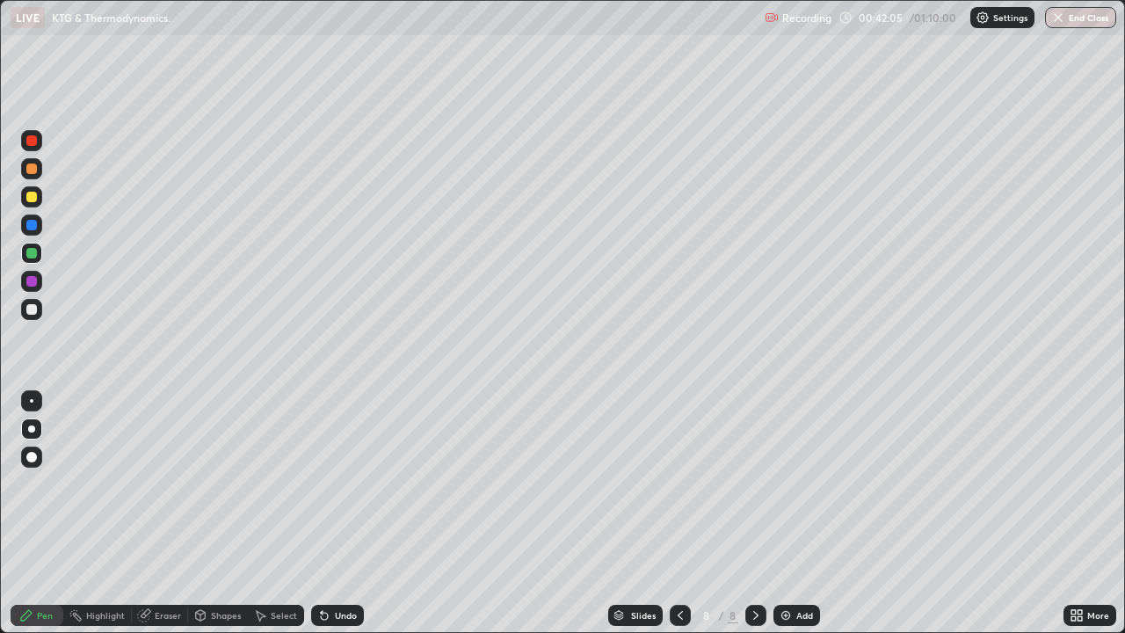
click at [31, 313] on div at bounding box center [31, 309] width 11 height 11
click at [333, 513] on div "Undo" at bounding box center [337, 615] width 53 height 21
click at [335, 513] on div "Undo" at bounding box center [337, 615] width 53 height 21
click at [323, 513] on div "Undo" at bounding box center [337, 615] width 53 height 21
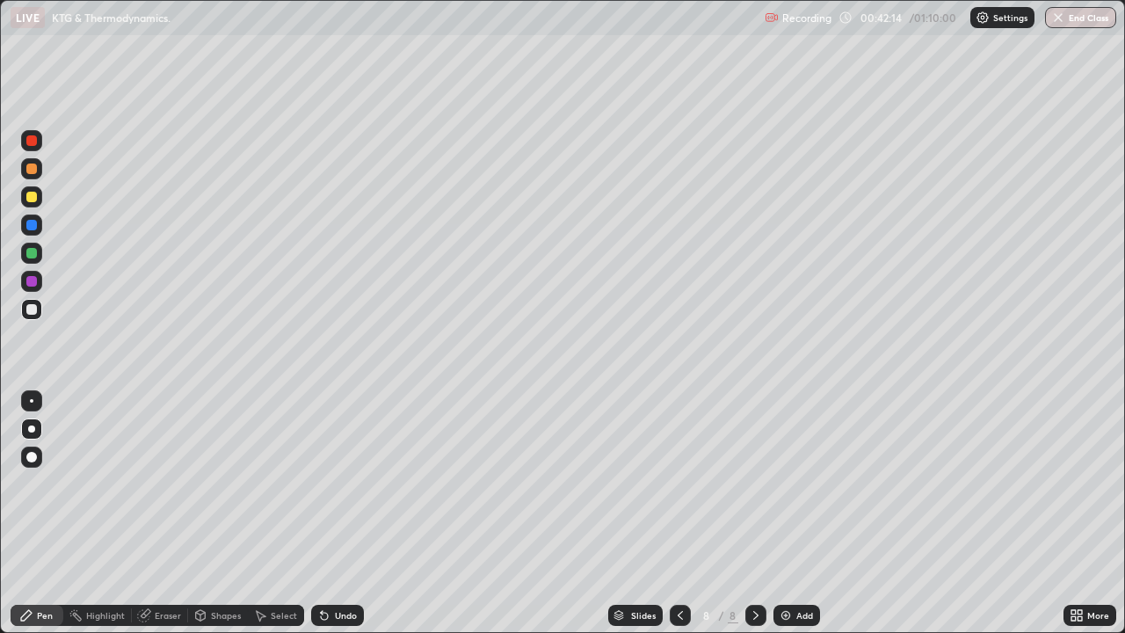
click at [328, 513] on div "Undo" at bounding box center [337, 615] width 53 height 21
click at [329, 513] on div "Undo" at bounding box center [337, 615] width 53 height 21
click at [22, 250] on div at bounding box center [31, 253] width 21 height 21
click at [30, 197] on div at bounding box center [31, 197] width 11 height 11
click at [36, 282] on div at bounding box center [31, 281] width 11 height 11
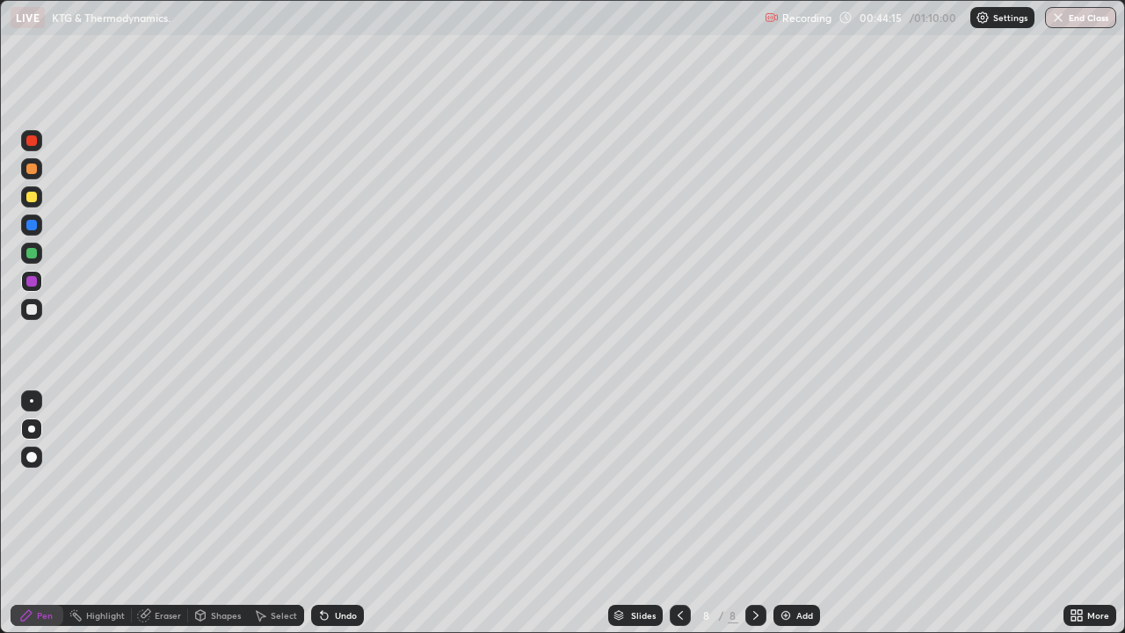
click at [30, 307] on div at bounding box center [31, 309] width 11 height 11
click at [798, 513] on div "Add" at bounding box center [804, 615] width 17 height 9
click at [38, 309] on div at bounding box center [31, 309] width 21 height 21
click at [30, 175] on div at bounding box center [31, 168] width 21 height 21
click at [38, 308] on div at bounding box center [31, 309] width 21 height 21
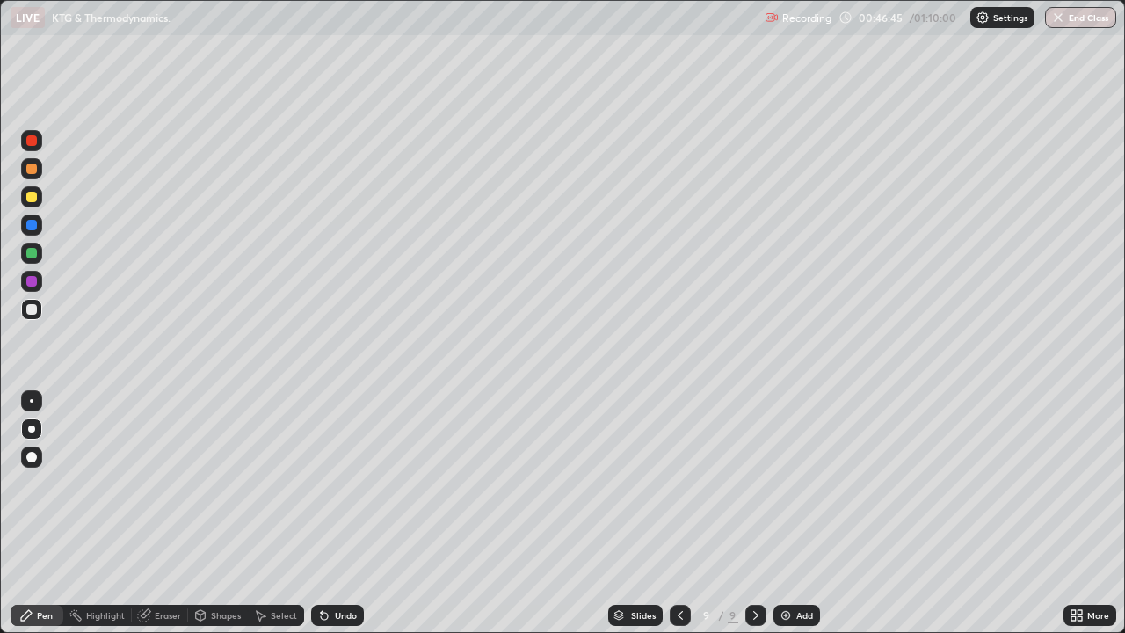
click at [32, 401] on div at bounding box center [32, 401] width 4 height 4
click at [329, 513] on div "Undo" at bounding box center [337, 615] width 53 height 21
click at [322, 513] on icon at bounding box center [324, 615] width 7 height 7
click at [321, 513] on icon at bounding box center [322, 612] width 2 height 2
click at [34, 252] on div at bounding box center [31, 253] width 11 height 11
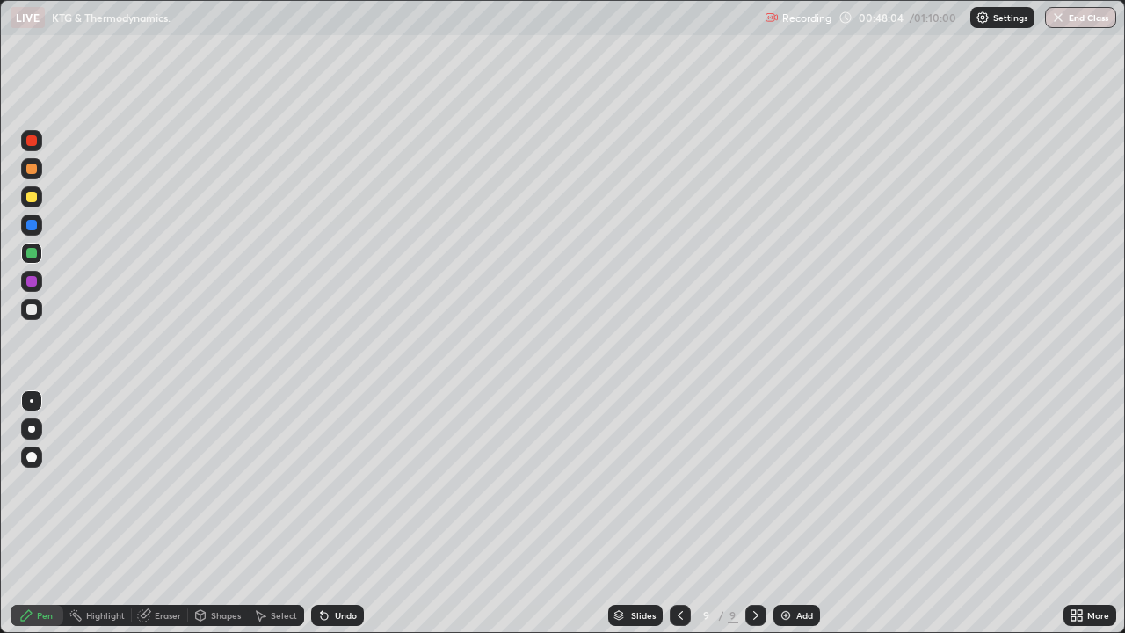
click at [26, 314] on div at bounding box center [31, 309] width 21 height 21
click at [33, 257] on div at bounding box center [31, 253] width 11 height 11
click at [33, 278] on div at bounding box center [31, 281] width 11 height 11
click at [29, 312] on div at bounding box center [31, 309] width 11 height 11
click at [796, 513] on div "Add" at bounding box center [804, 615] width 17 height 9
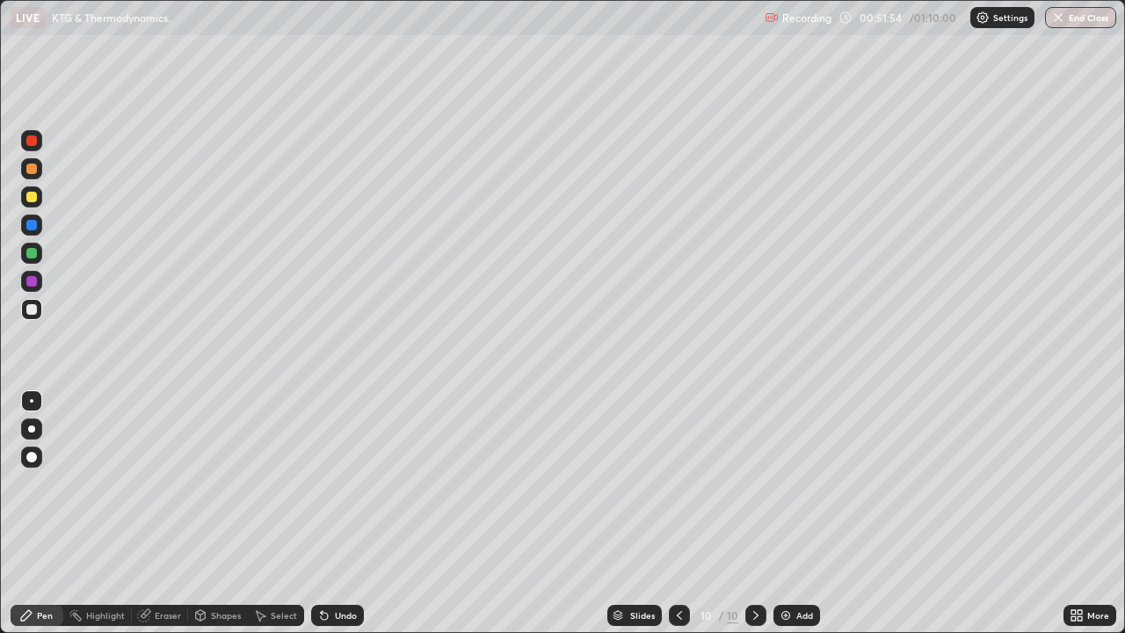
click at [40, 308] on div at bounding box center [31, 309] width 21 height 21
click at [342, 513] on div "Undo" at bounding box center [337, 615] width 53 height 21
click at [341, 513] on div "Undo" at bounding box center [337, 615] width 53 height 21
click at [342, 513] on div "Undo" at bounding box center [334, 615] width 60 height 35
click at [36, 198] on div at bounding box center [31, 197] width 11 height 11
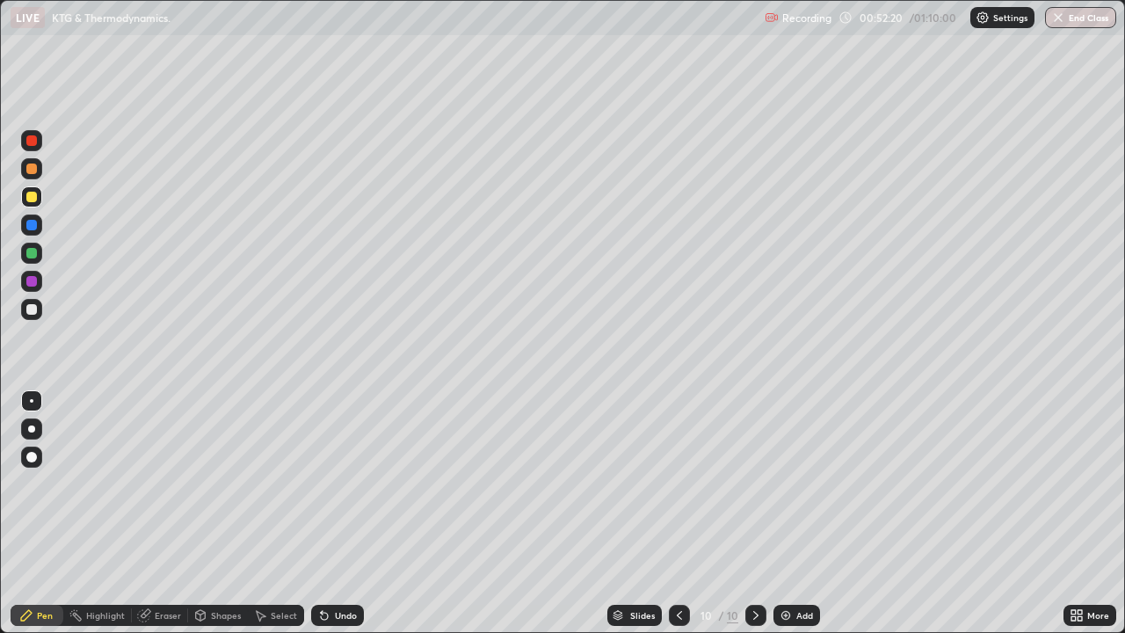
click at [335, 513] on div "Undo" at bounding box center [337, 615] width 53 height 21
click at [32, 308] on div at bounding box center [31, 309] width 11 height 11
click at [30, 255] on div at bounding box center [31, 253] width 11 height 11
click at [678, 513] on icon at bounding box center [679, 615] width 14 height 14
click at [758, 513] on div at bounding box center [755, 615] width 21 height 21
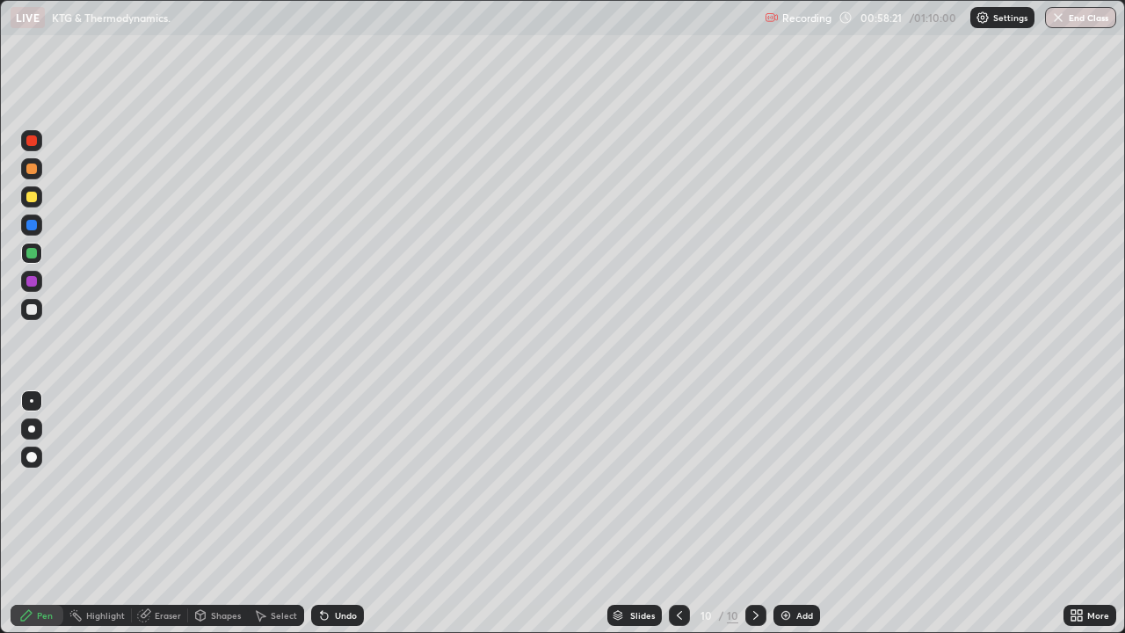
click at [809, 513] on div "Add" at bounding box center [804, 615] width 17 height 9
click at [41, 310] on div at bounding box center [31, 309] width 21 height 21
click at [30, 199] on div at bounding box center [31, 197] width 11 height 11
click at [38, 307] on div at bounding box center [31, 309] width 21 height 21
click at [33, 198] on div at bounding box center [31, 197] width 11 height 11
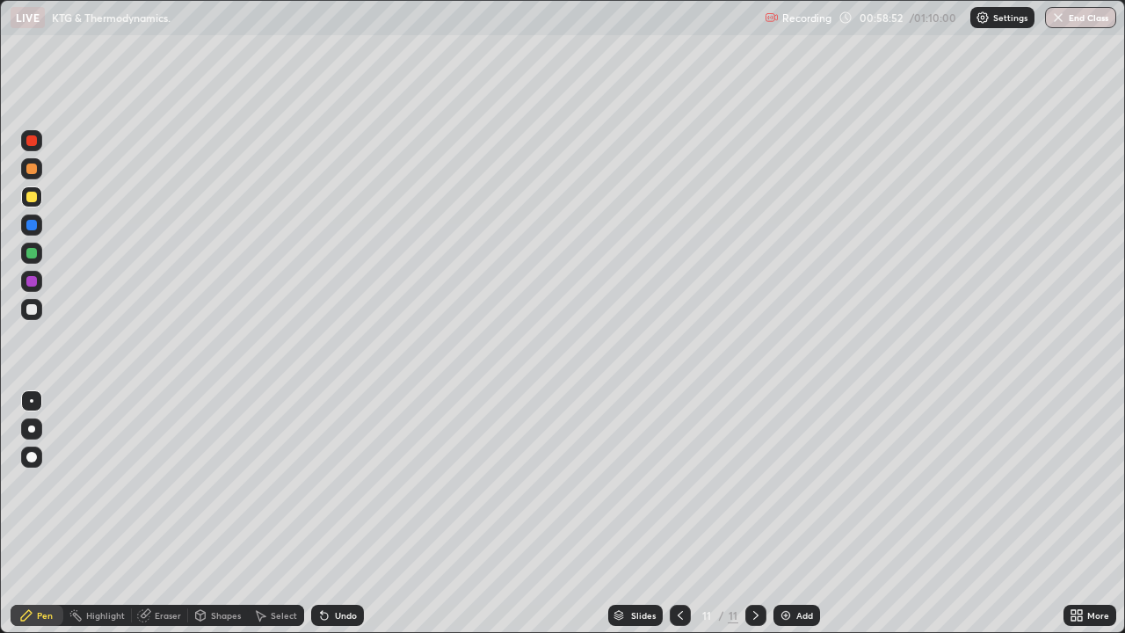
click at [41, 309] on div at bounding box center [31, 309] width 21 height 21
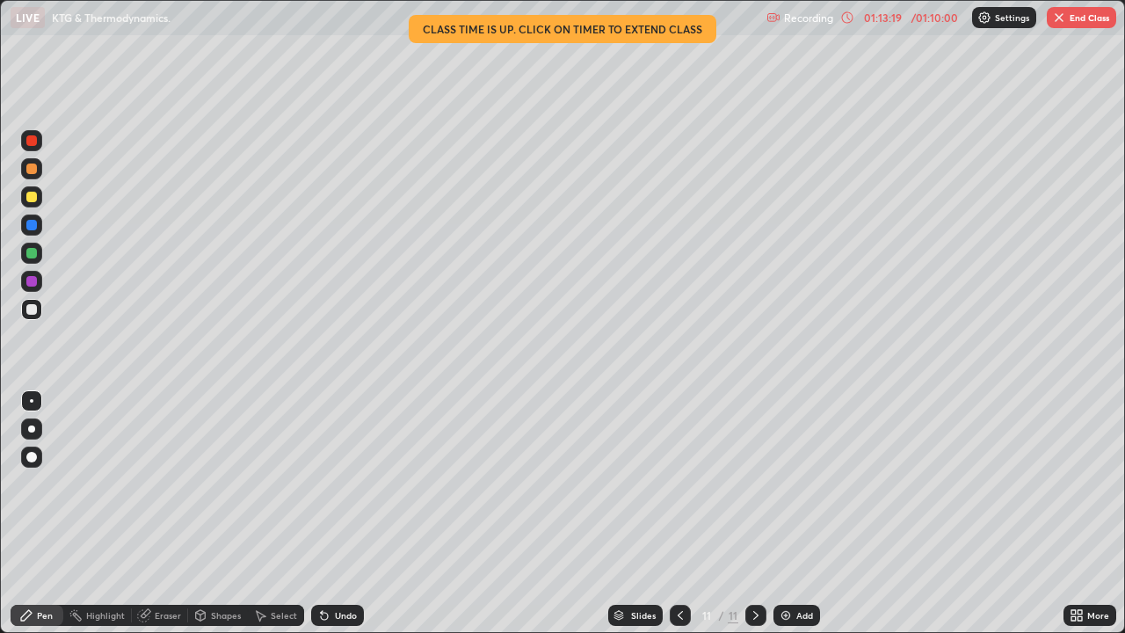
click at [1076, 17] on button "End Class" at bounding box center [1081, 17] width 69 height 21
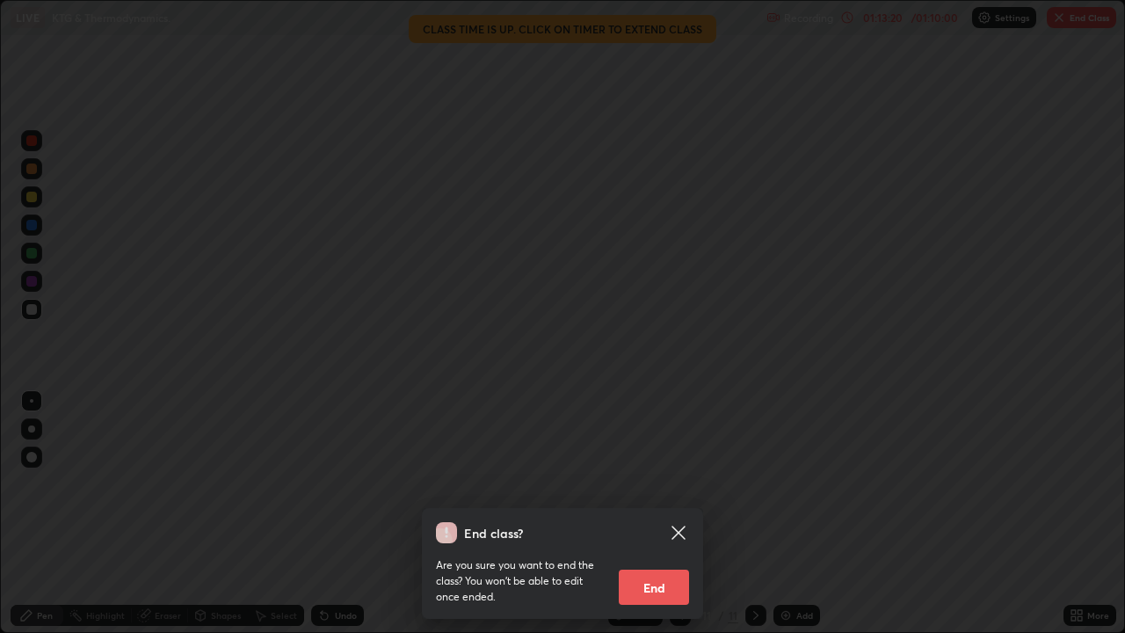
click at [671, 513] on button "End" at bounding box center [654, 586] width 70 height 35
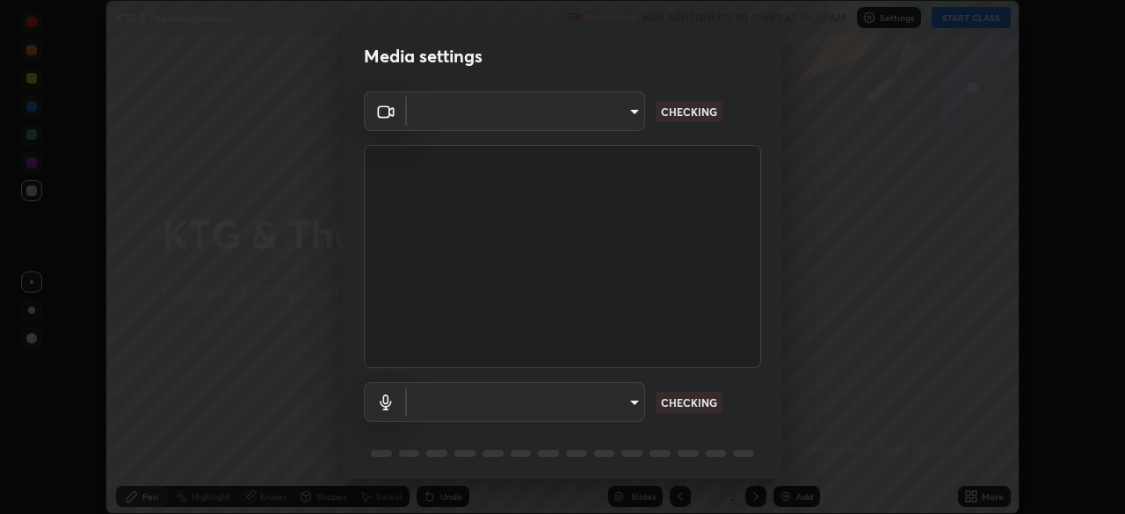
scroll to position [62, 0]
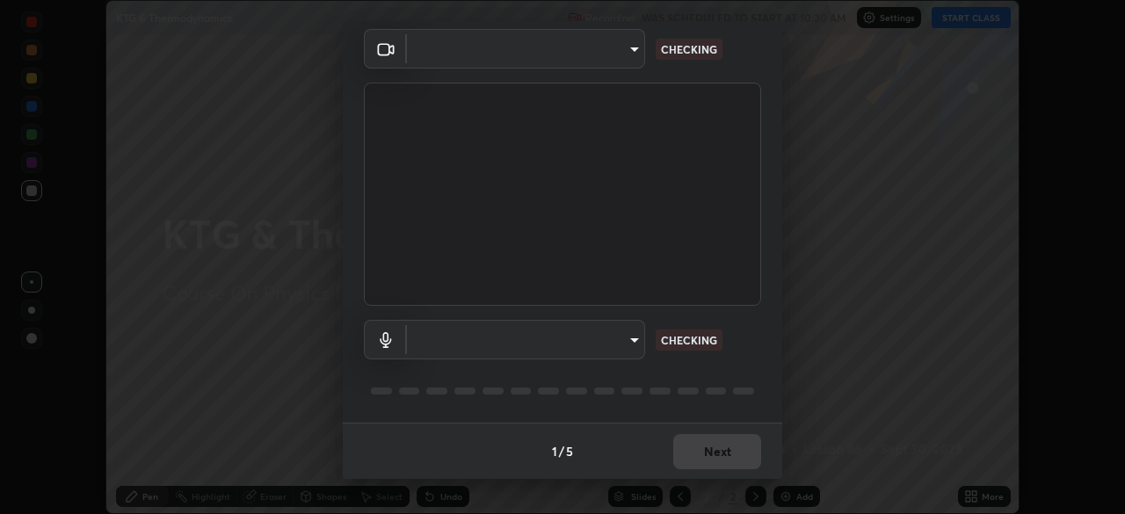
type input "ba13e312339ef8477216ddedc35df2f043033d031c8e6632ccfddaecbc9a7b0e"
click at [707, 459] on div "1 / 5 Next" at bounding box center [562, 451] width 439 height 56
click at [713, 460] on div "1 / 5 Next" at bounding box center [562, 451] width 439 height 56
click at [718, 462] on div "1 / 5 Next" at bounding box center [562, 451] width 439 height 56
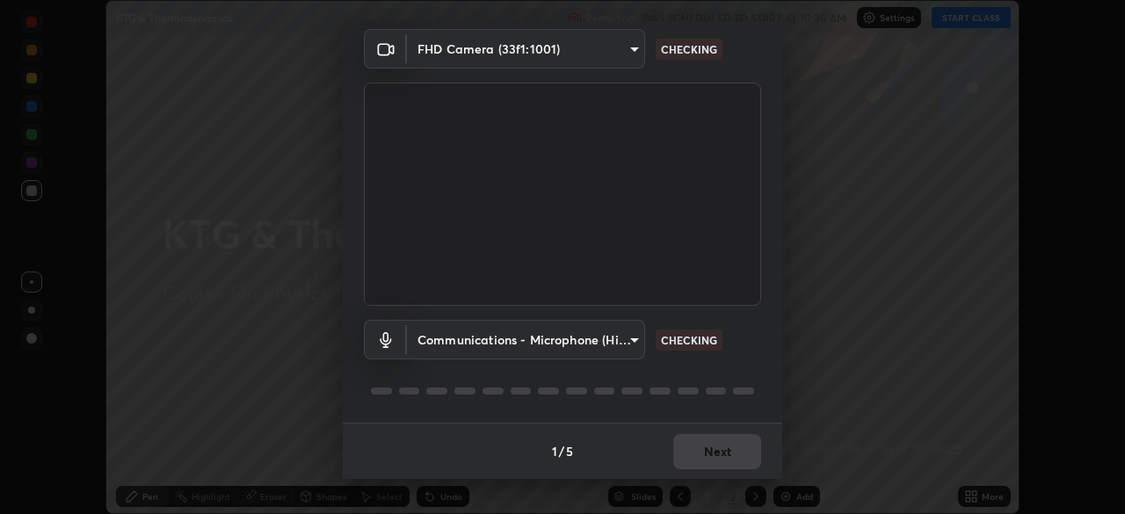
click at [727, 463] on div "1 / 5 Next" at bounding box center [562, 451] width 439 height 56
click at [621, 345] on body "Erase all KTG & Thermodynamics. Recording WAS SCHEDULED TO START AT 10:30 AM Se…" at bounding box center [562, 257] width 1125 height 514
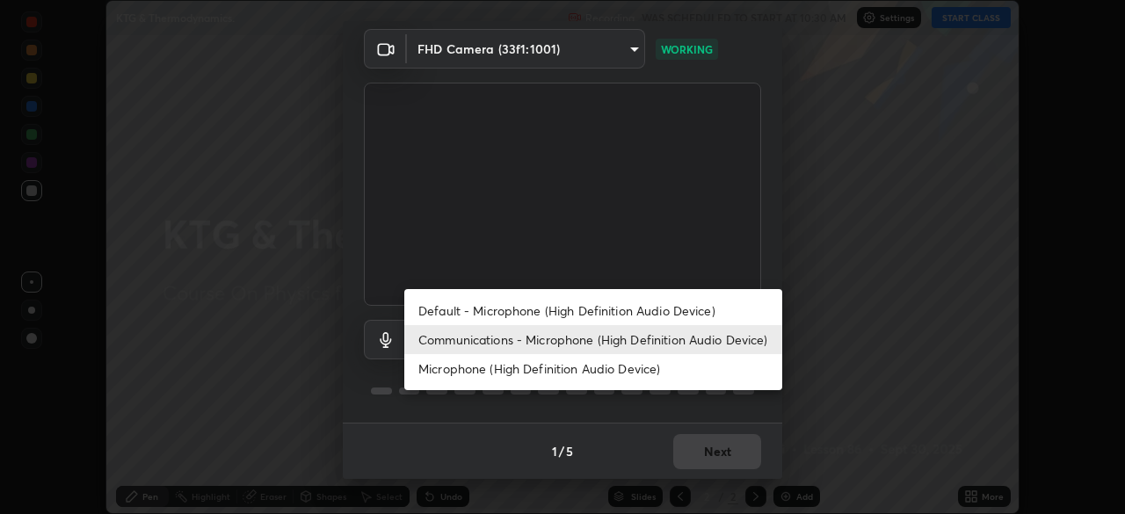
click at [608, 380] on li "Microphone (High Definition Audio Device)" at bounding box center [593, 368] width 378 height 29
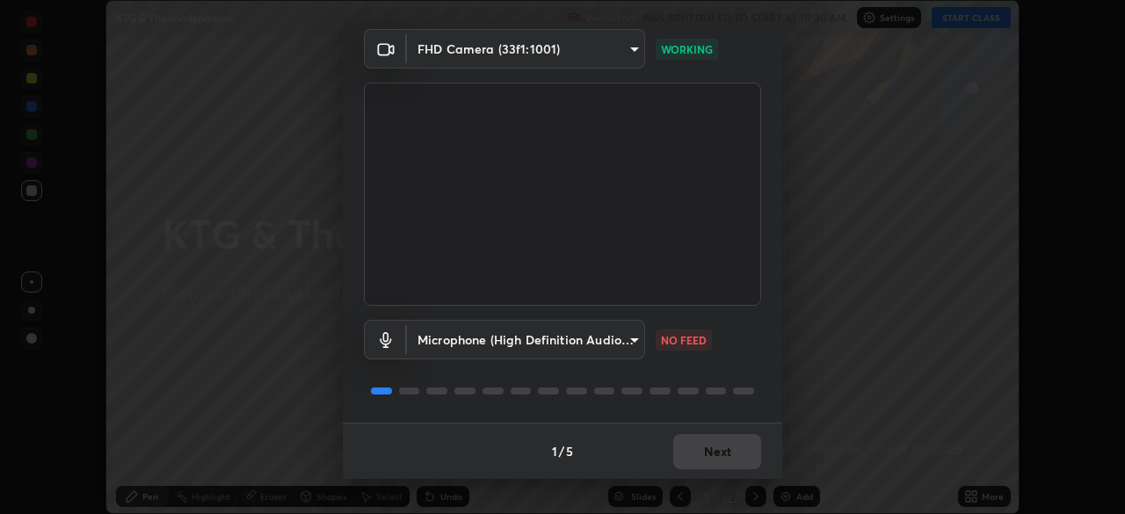
click at [598, 341] on body "Erase all KTG & Thermodynamics. Recording WAS SCHEDULED TO START AT 10:30 AM Se…" at bounding box center [562, 257] width 1125 height 514
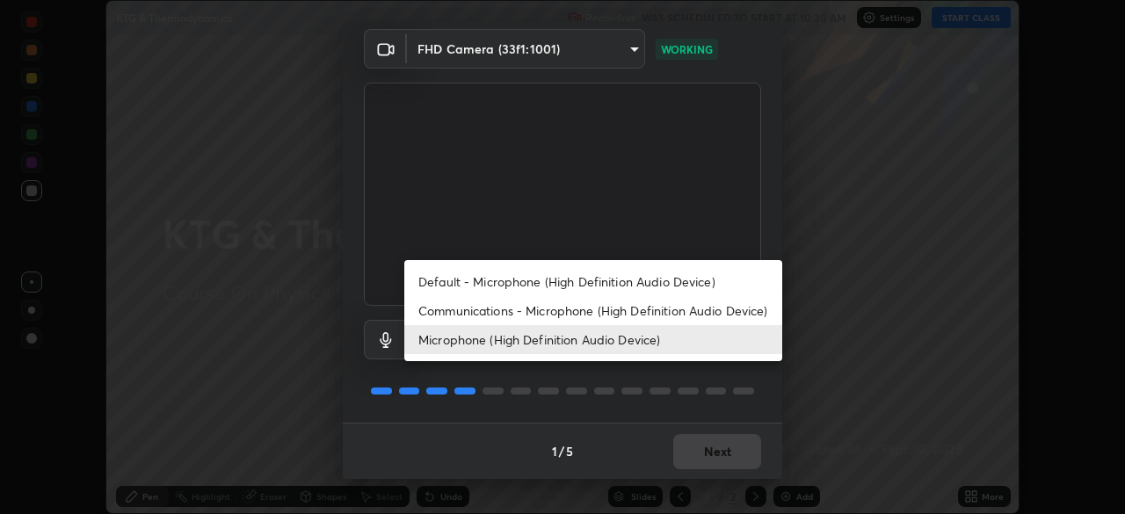
click at [605, 308] on li "Communications - Microphone (High Definition Audio Device)" at bounding box center [593, 310] width 378 height 29
type input "communications"
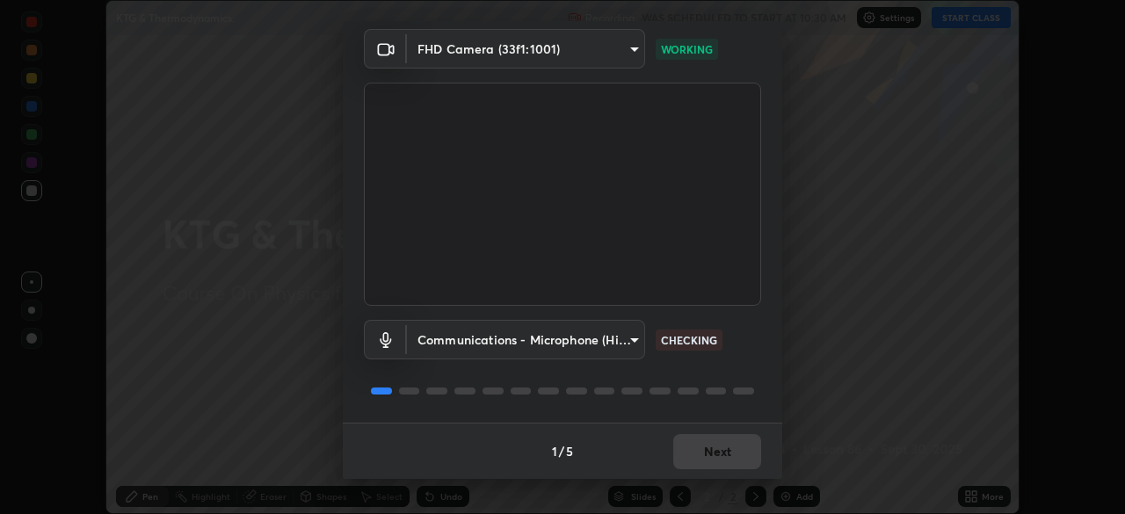
click at [734, 453] on div "1 / 5 Next" at bounding box center [562, 451] width 439 height 56
click at [737, 455] on div "1 / 5 Next" at bounding box center [562, 451] width 439 height 56
click at [738, 455] on div "1 / 5 Next" at bounding box center [562, 451] width 439 height 56
click at [739, 453] on button "Next" at bounding box center [717, 451] width 88 height 35
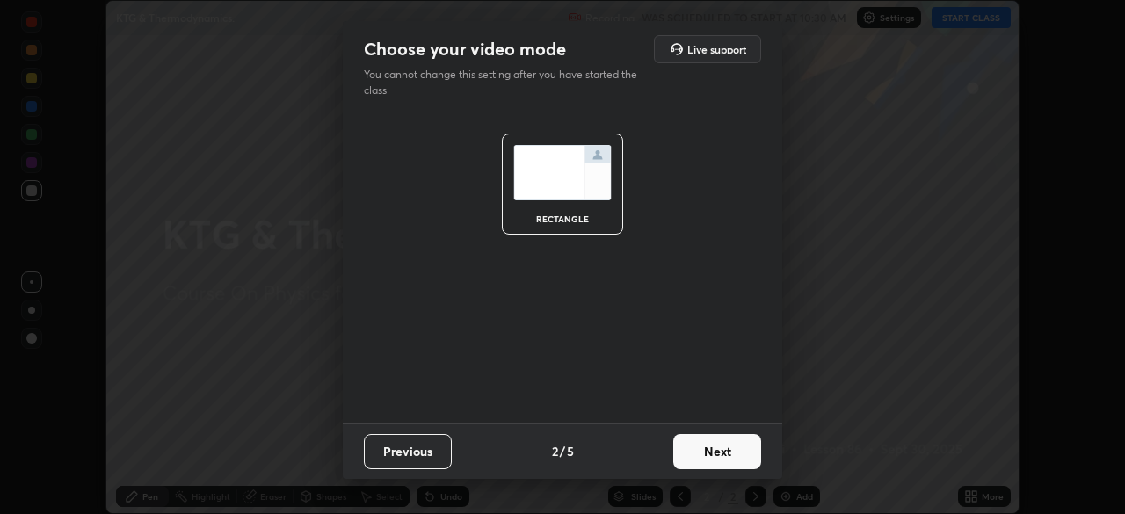
scroll to position [0, 0]
click at [739, 453] on button "Next" at bounding box center [717, 451] width 88 height 35
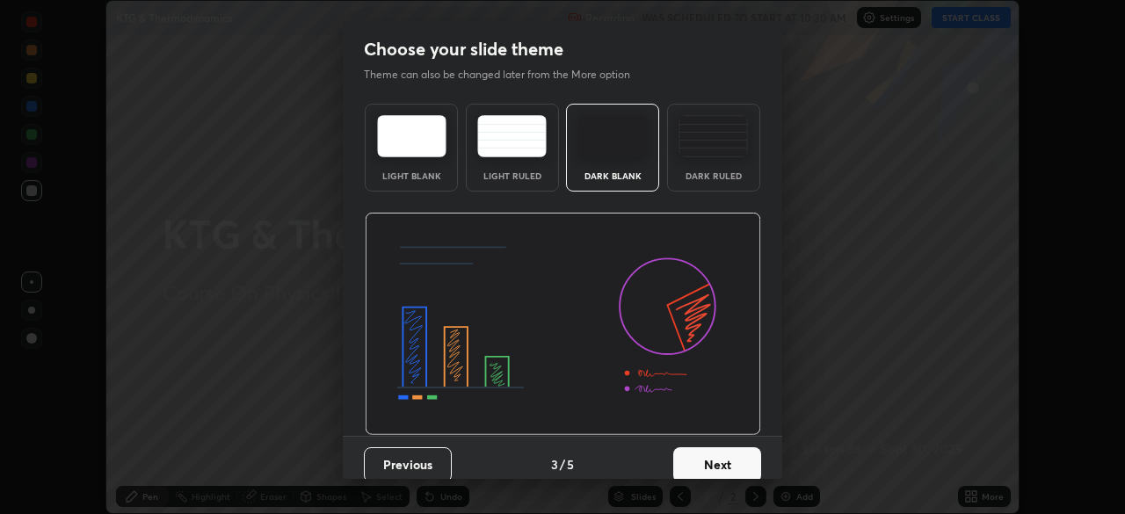
click at [744, 455] on button "Next" at bounding box center [717, 464] width 88 height 35
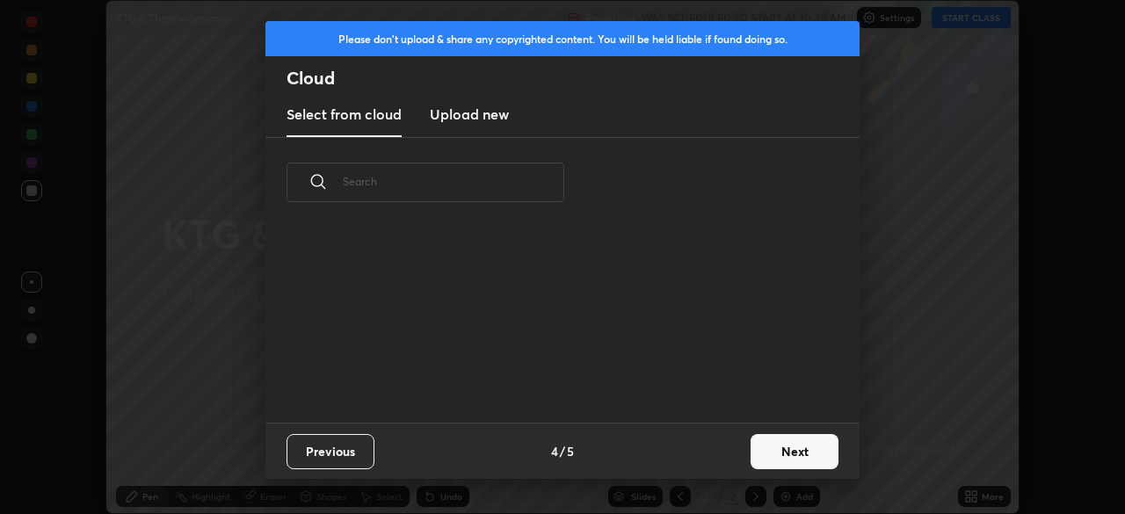
click at [753, 456] on button "Next" at bounding box center [794, 451] width 88 height 35
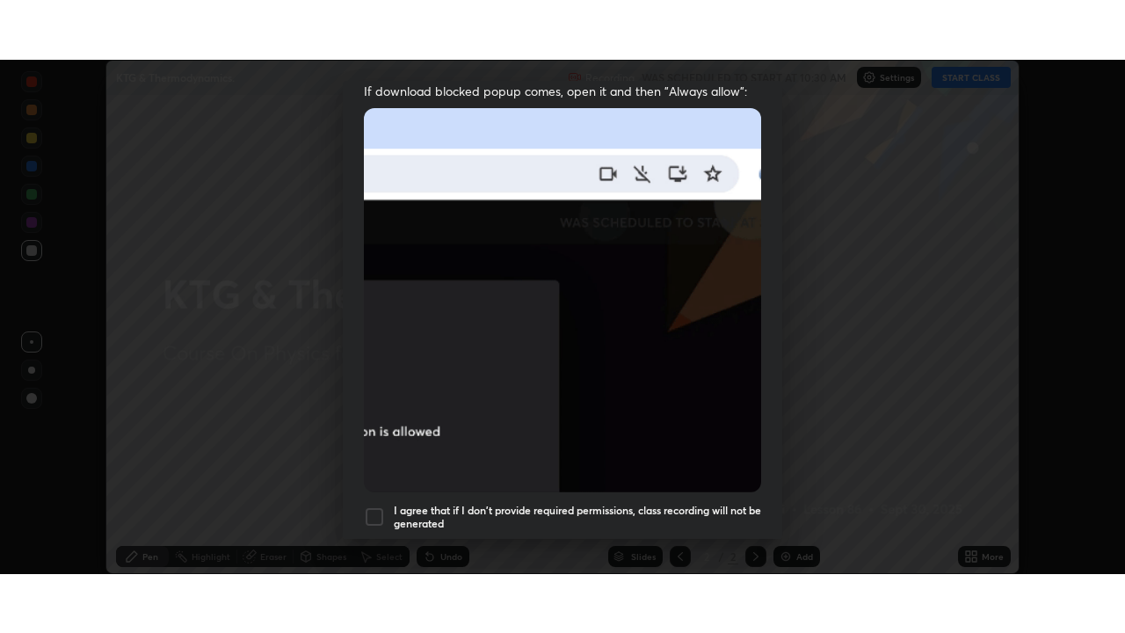
scroll to position [421, 0]
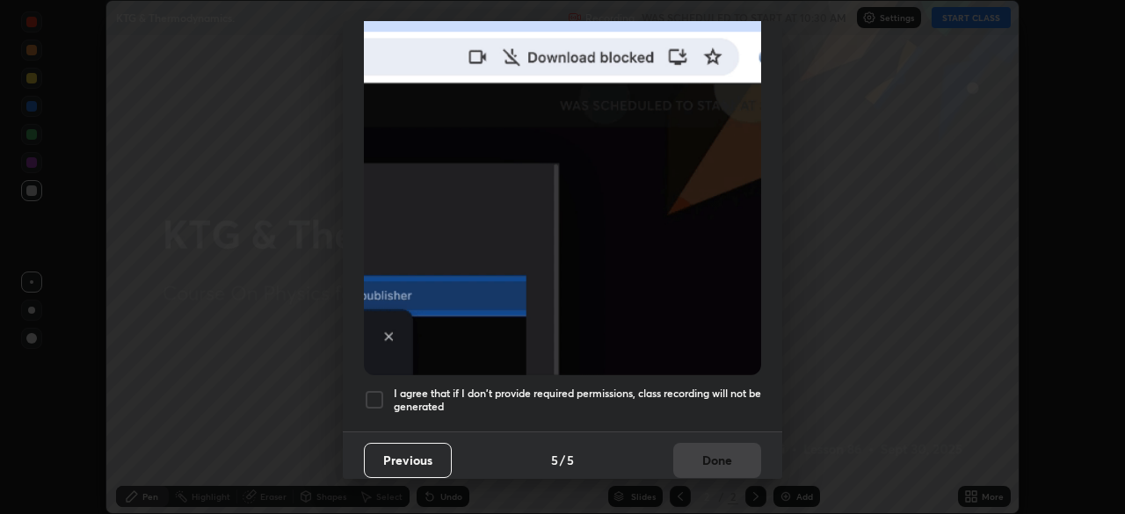
click at [689, 402] on h5 "I agree that if I don't provide required permissions, class recording will not …" at bounding box center [577, 400] width 367 height 27
click at [713, 465] on button "Done" at bounding box center [717, 460] width 88 height 35
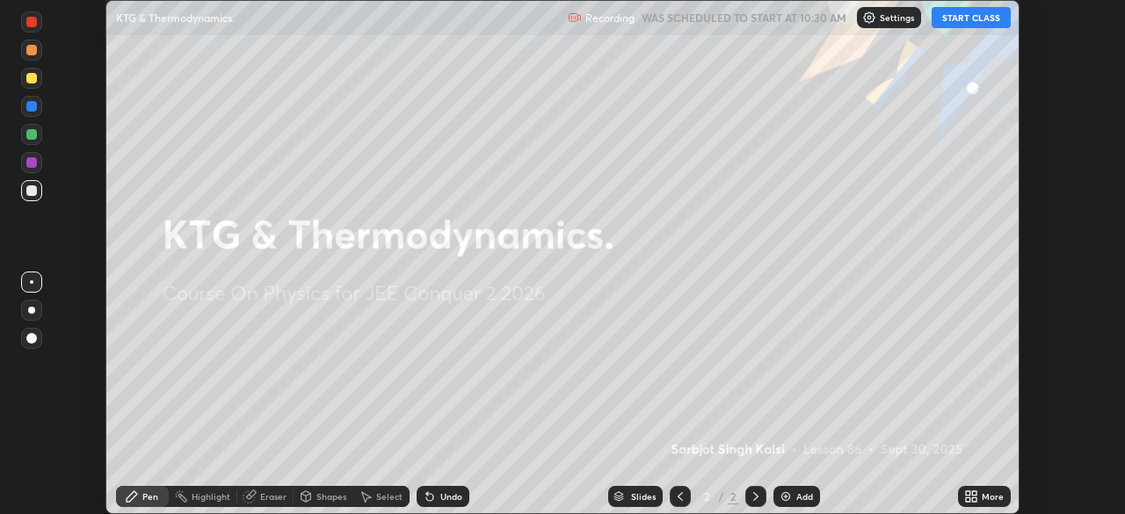
click at [967, 493] on icon at bounding box center [968, 493] width 4 height 4
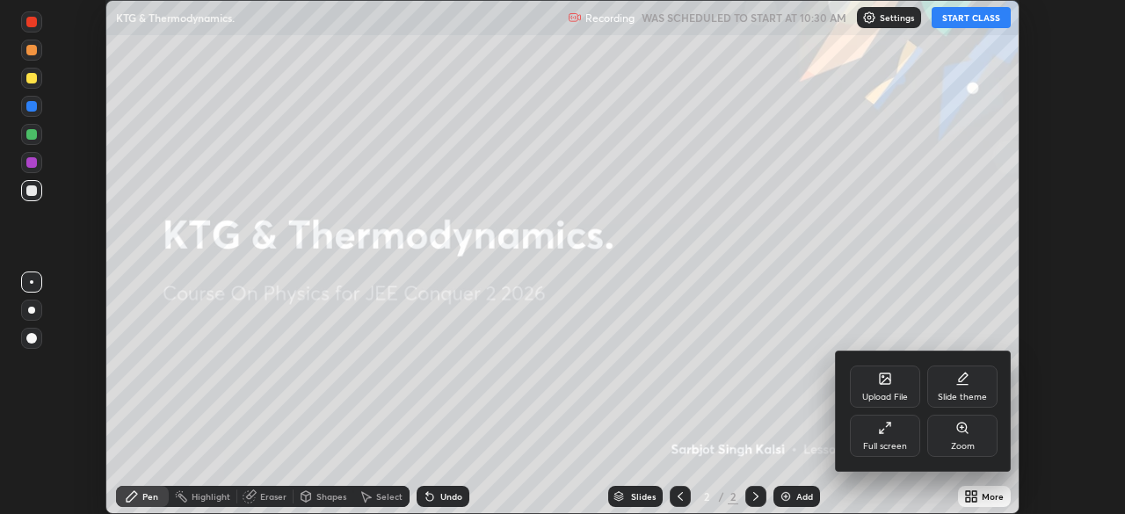
click at [873, 417] on div "Full screen" at bounding box center [885, 436] width 70 height 42
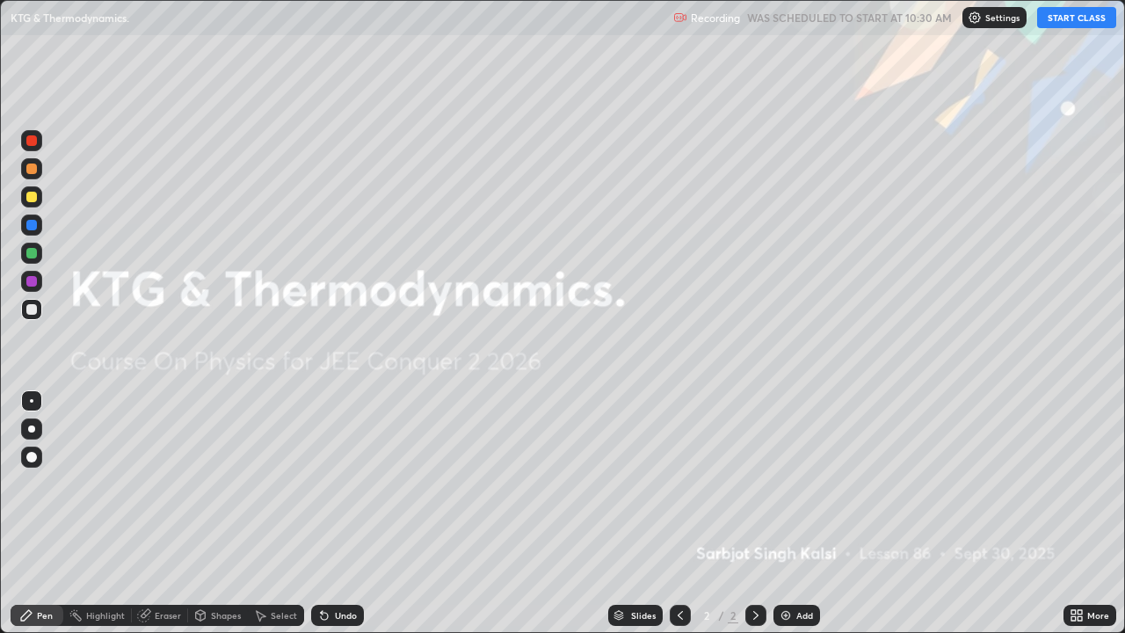
scroll to position [633, 1125]
click at [1061, 23] on button "START CLASS" at bounding box center [1076, 17] width 79 height 21
click at [796, 513] on div "Add" at bounding box center [796, 615] width 47 height 21
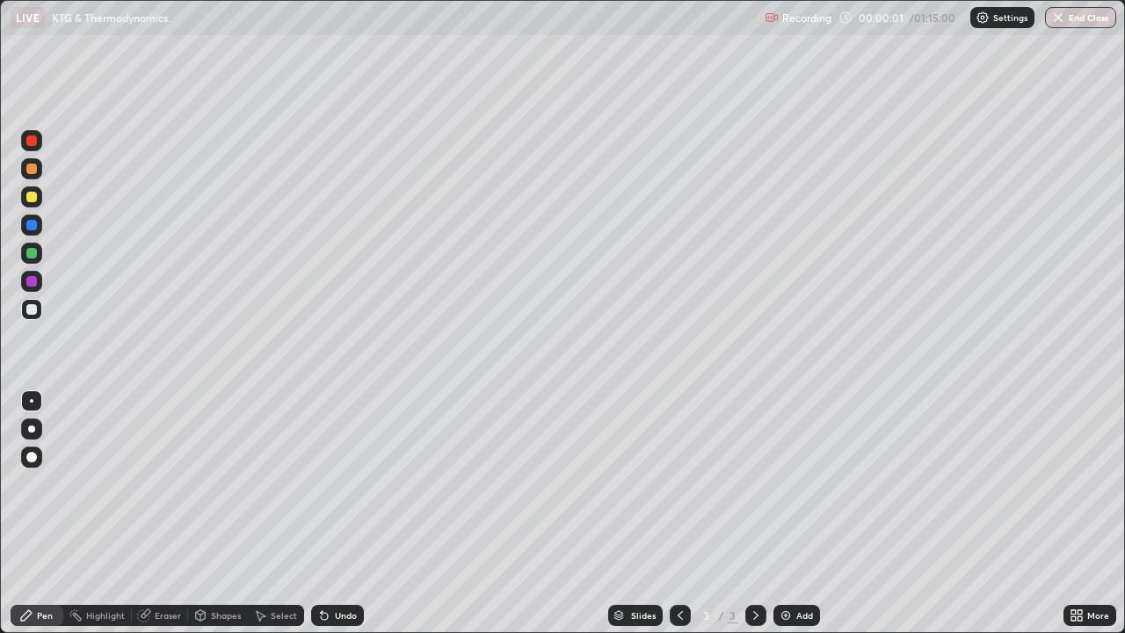
click at [40, 428] on div at bounding box center [31, 428] width 21 height 21
click at [33, 192] on div at bounding box center [31, 197] width 11 height 11
click at [29, 313] on div at bounding box center [31, 309] width 11 height 11
click at [40, 306] on div at bounding box center [31, 309] width 21 height 21
click at [35, 199] on div at bounding box center [31, 197] width 11 height 11
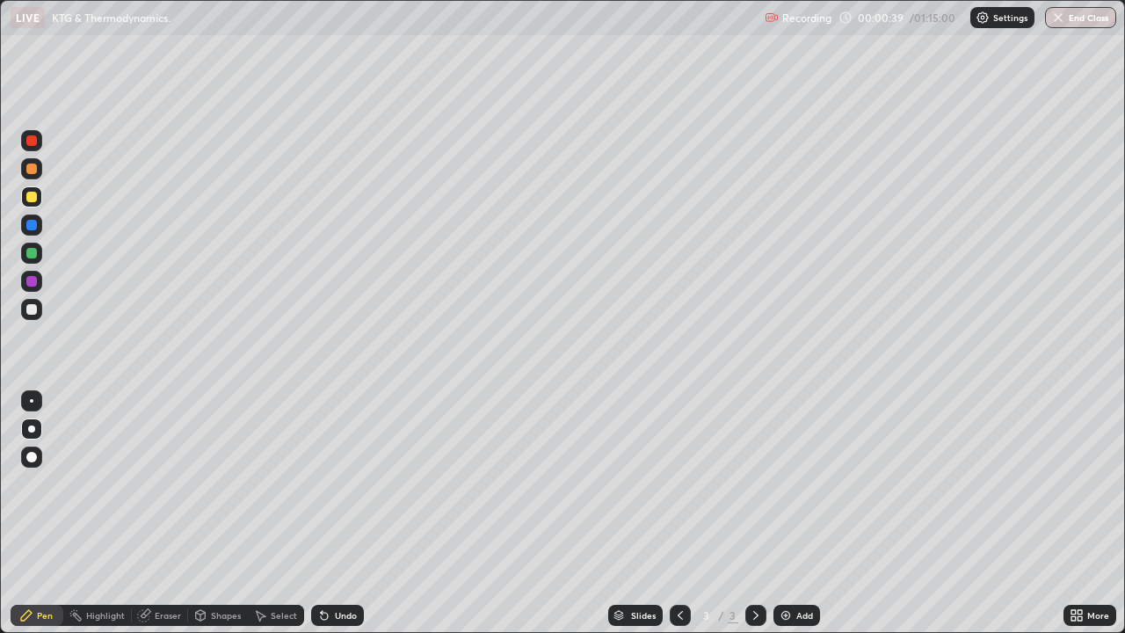
click at [29, 316] on div at bounding box center [31, 309] width 21 height 21
click at [341, 513] on div "Undo" at bounding box center [346, 615] width 22 height 9
click at [348, 513] on div "Undo" at bounding box center [337, 615] width 53 height 21
click at [351, 513] on div "Undo" at bounding box center [337, 615] width 53 height 21
click at [355, 513] on div "Undo" at bounding box center [337, 615] width 53 height 21
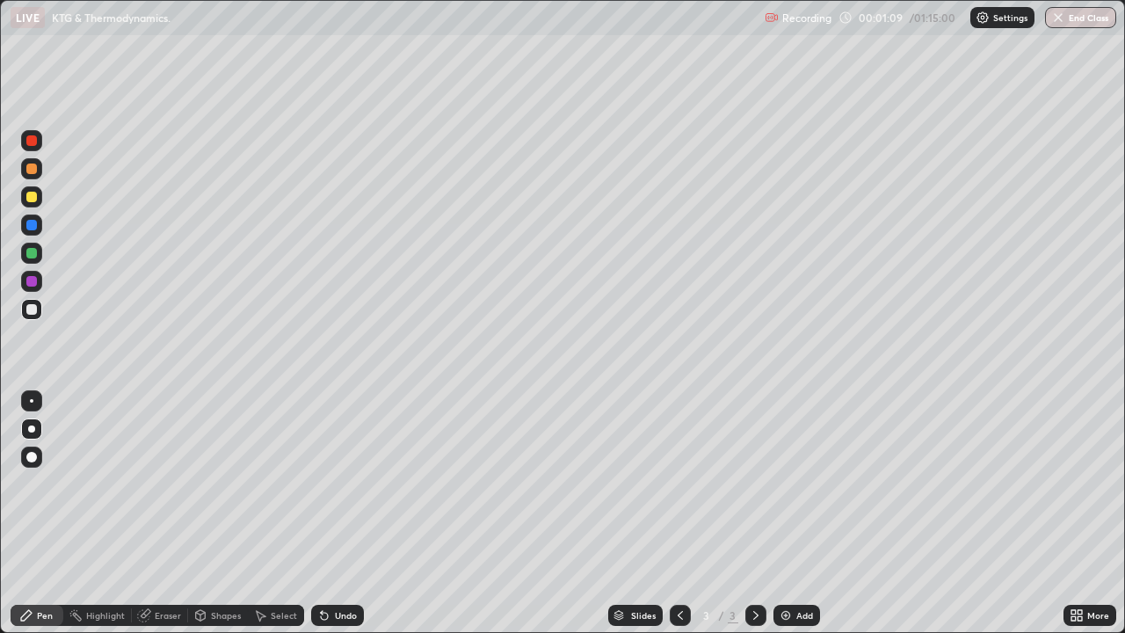
click at [357, 513] on div "Undo" at bounding box center [337, 615] width 53 height 21
click at [343, 513] on div "Undo" at bounding box center [346, 615] width 22 height 9
click at [341, 513] on div "Undo" at bounding box center [337, 615] width 53 height 21
click at [33, 196] on div at bounding box center [31, 197] width 11 height 11
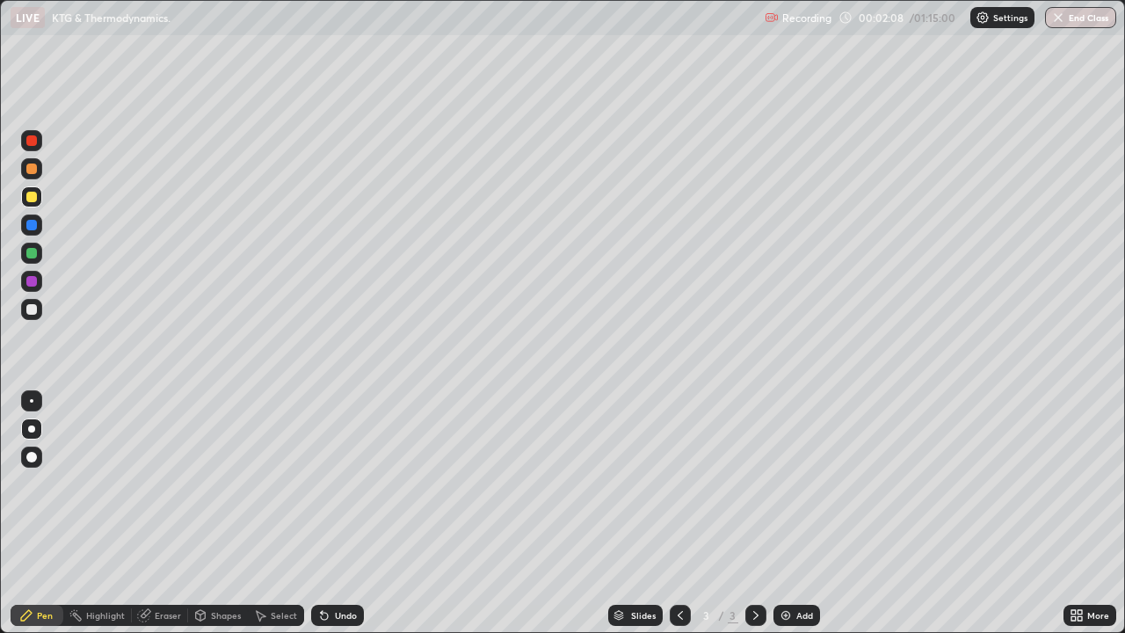
click at [40, 307] on div at bounding box center [31, 309] width 21 height 21
click at [33, 255] on div at bounding box center [31, 253] width 11 height 11
click at [788, 513] on img at bounding box center [786, 615] width 14 height 14
click at [32, 311] on div at bounding box center [31, 309] width 11 height 11
click at [34, 199] on div at bounding box center [31, 197] width 11 height 11
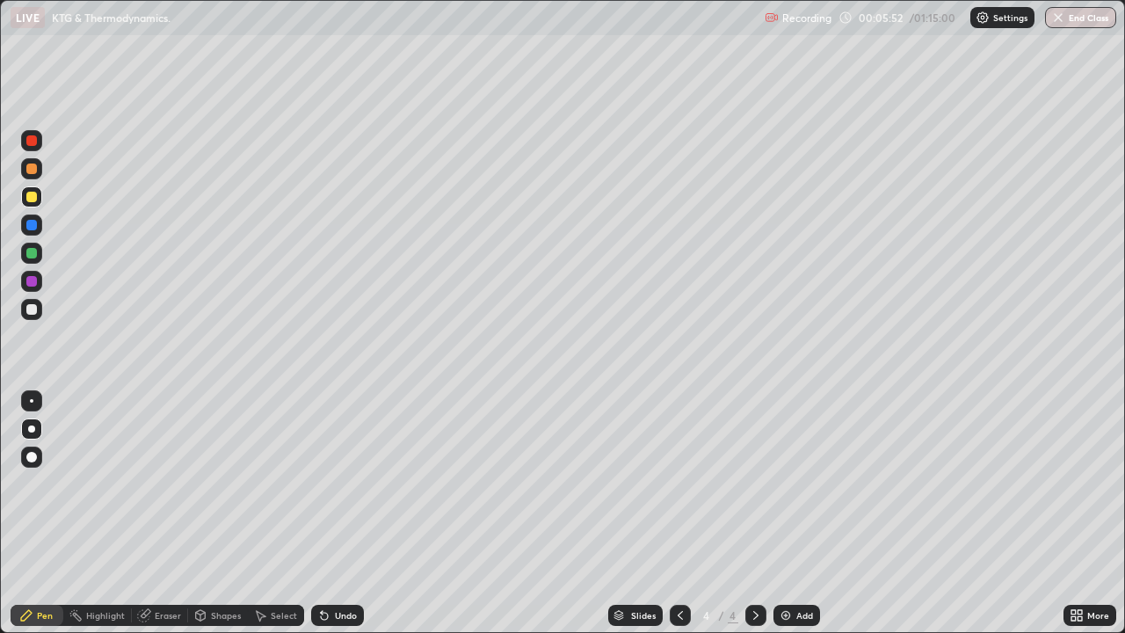
click at [40, 305] on div at bounding box center [31, 309] width 21 height 21
click at [35, 257] on div at bounding box center [31, 253] width 21 height 21
click at [35, 311] on div at bounding box center [31, 309] width 11 height 11
click at [30, 197] on div at bounding box center [31, 197] width 11 height 11
click at [163, 513] on div "Eraser" at bounding box center [168, 615] width 26 height 9
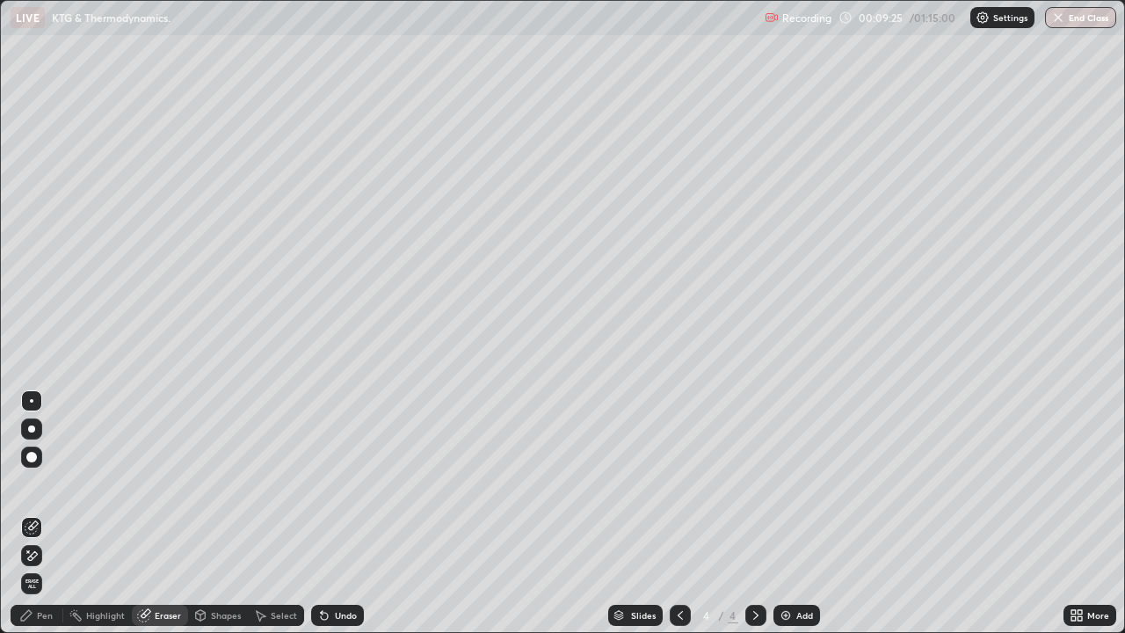
click at [46, 513] on div "Pen" at bounding box center [45, 615] width 16 height 9
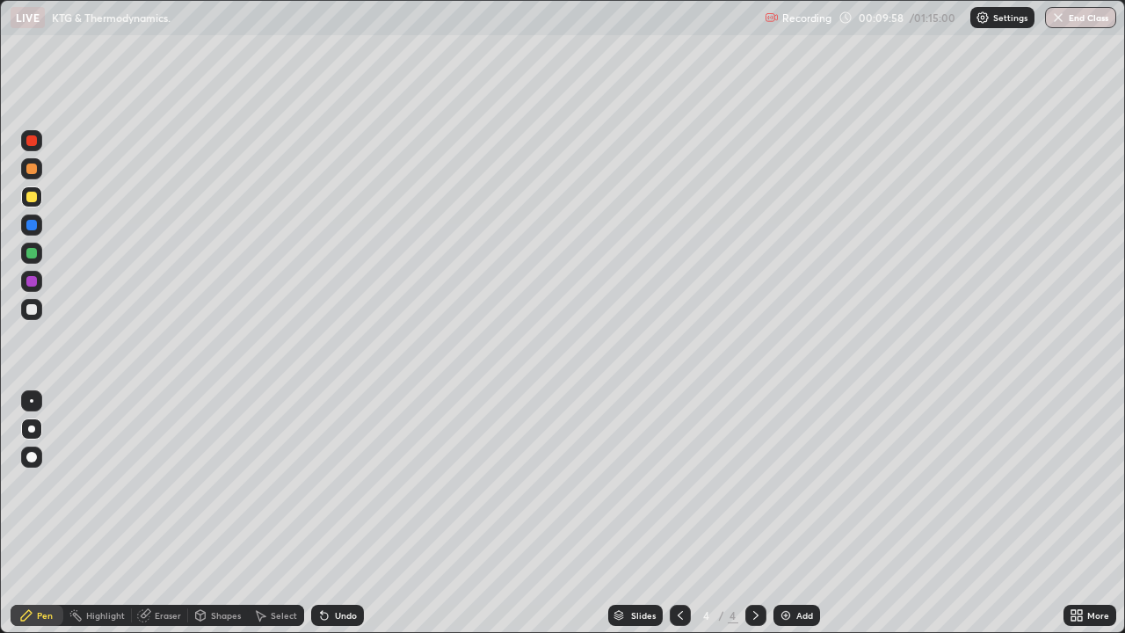
click at [32, 254] on div at bounding box center [31, 253] width 11 height 11
click at [786, 513] on img at bounding box center [786, 615] width 14 height 14
click at [30, 311] on div at bounding box center [31, 309] width 11 height 11
click at [33, 252] on div at bounding box center [31, 253] width 11 height 11
click at [33, 307] on div at bounding box center [31, 309] width 11 height 11
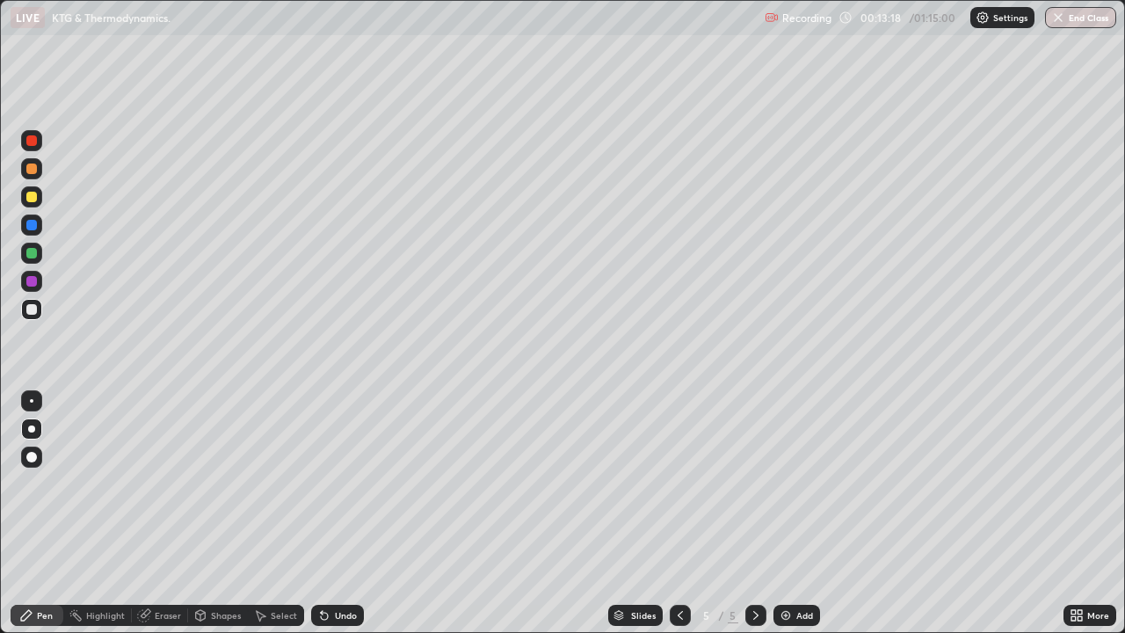
click at [32, 257] on div at bounding box center [31, 253] width 11 height 11
click at [33, 309] on div at bounding box center [31, 309] width 11 height 11
click at [337, 513] on div "Undo" at bounding box center [346, 615] width 22 height 9
click at [24, 194] on div at bounding box center [31, 196] width 21 height 21
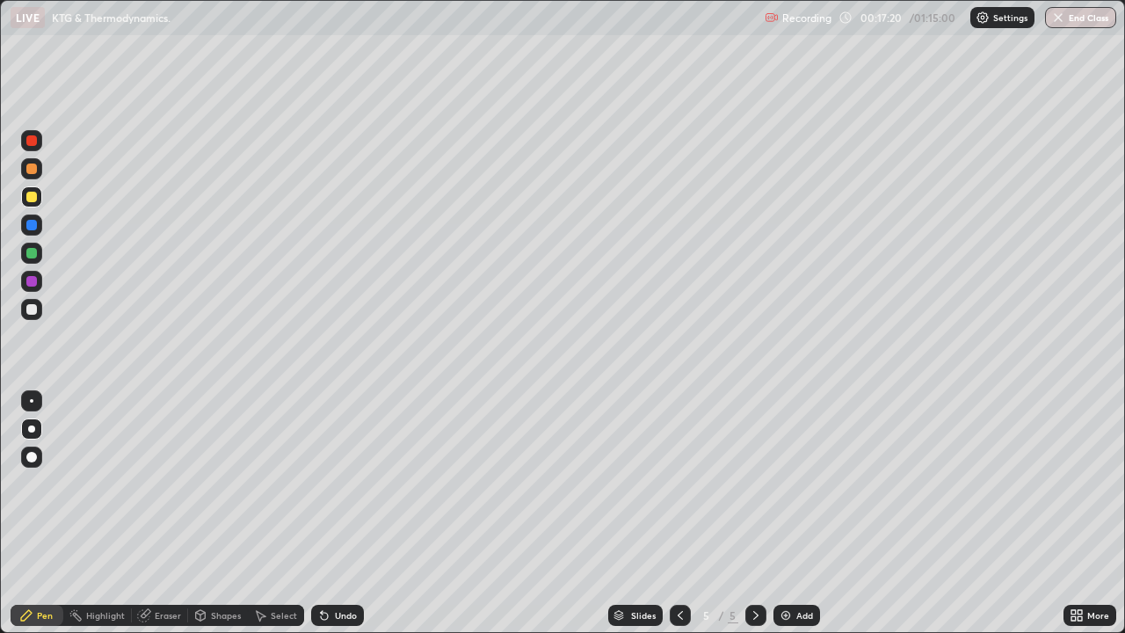
click at [796, 513] on div "Add" at bounding box center [796, 615] width 47 height 21
click at [36, 308] on div at bounding box center [31, 309] width 11 height 11
click at [33, 197] on div at bounding box center [31, 197] width 11 height 11
click at [356, 513] on div "Undo" at bounding box center [337, 615] width 53 height 21
click at [344, 513] on div "Undo" at bounding box center [346, 615] width 22 height 9
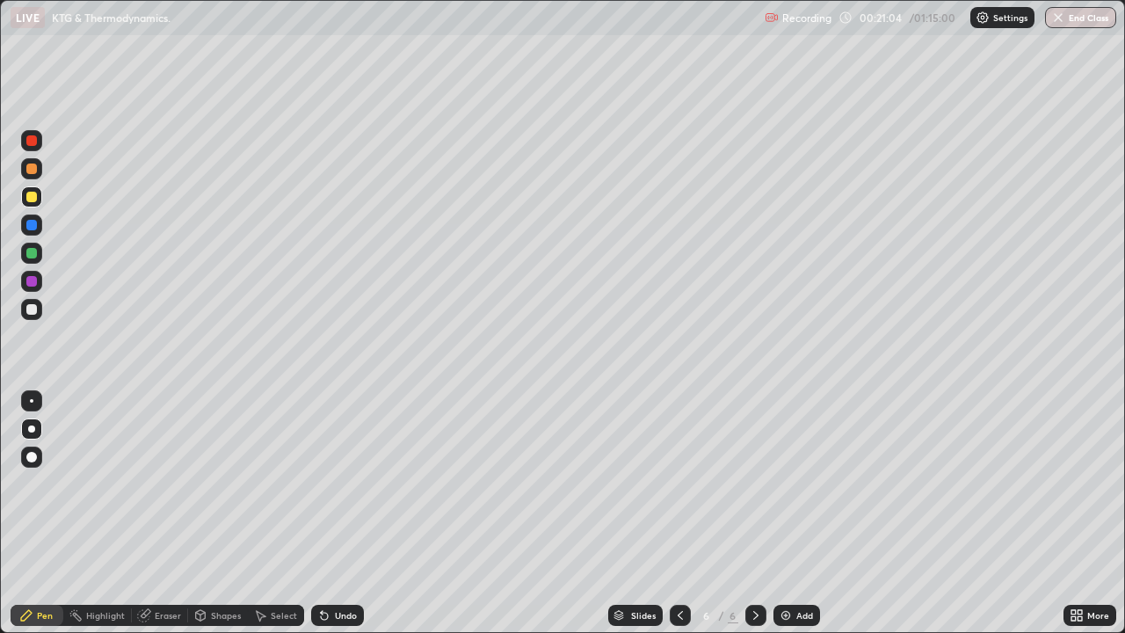
click at [38, 311] on div at bounding box center [31, 309] width 21 height 21
click at [41, 397] on div at bounding box center [31, 400] width 21 height 21
click at [335, 513] on div "Undo" at bounding box center [337, 615] width 53 height 21
click at [156, 513] on div "Eraser" at bounding box center [160, 615] width 56 height 21
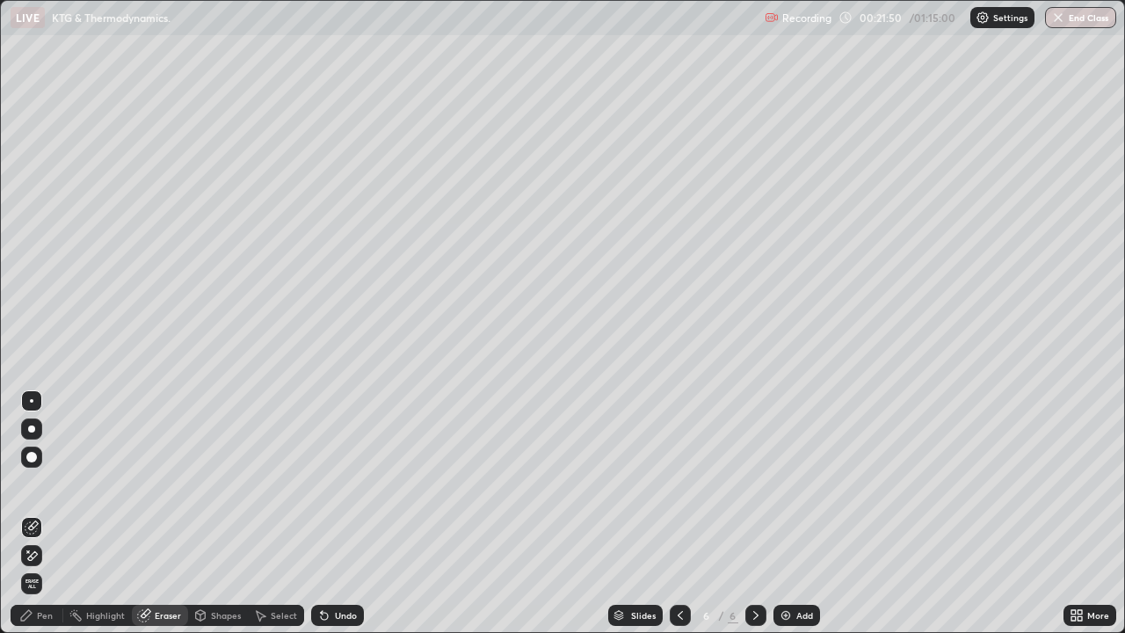
click at [49, 513] on div "Pen" at bounding box center [45, 615] width 16 height 9
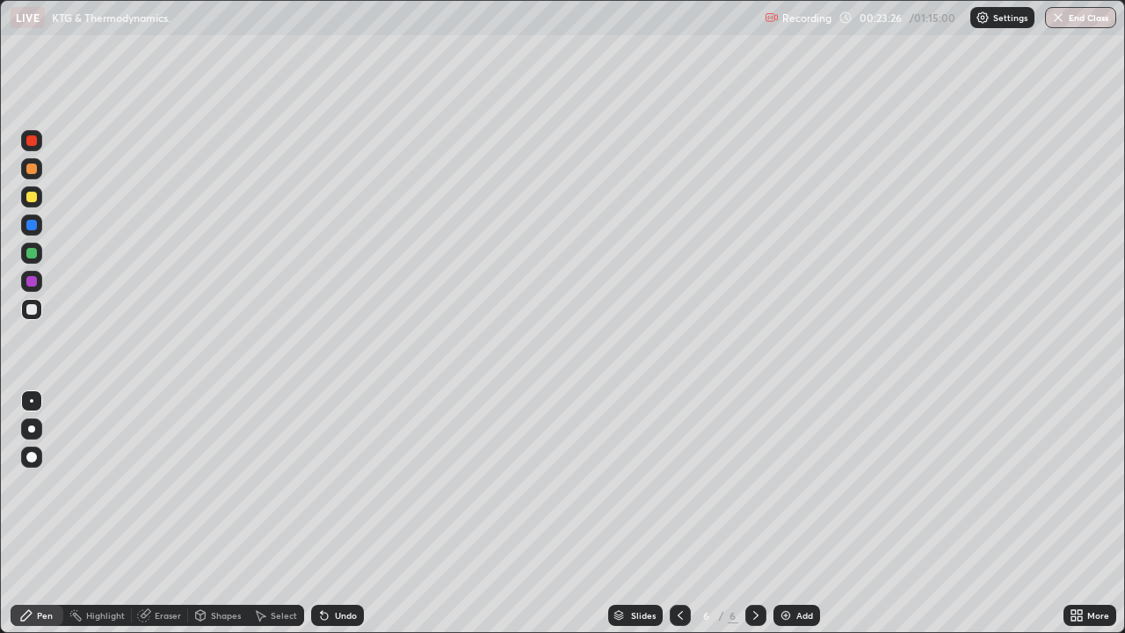
click at [786, 513] on img at bounding box center [786, 615] width 14 height 14
click at [38, 311] on div at bounding box center [31, 309] width 21 height 21
click at [35, 312] on div at bounding box center [31, 309] width 11 height 11
click at [817, 513] on div "Add" at bounding box center [796, 615] width 47 height 21
click at [35, 310] on div at bounding box center [31, 309] width 11 height 11
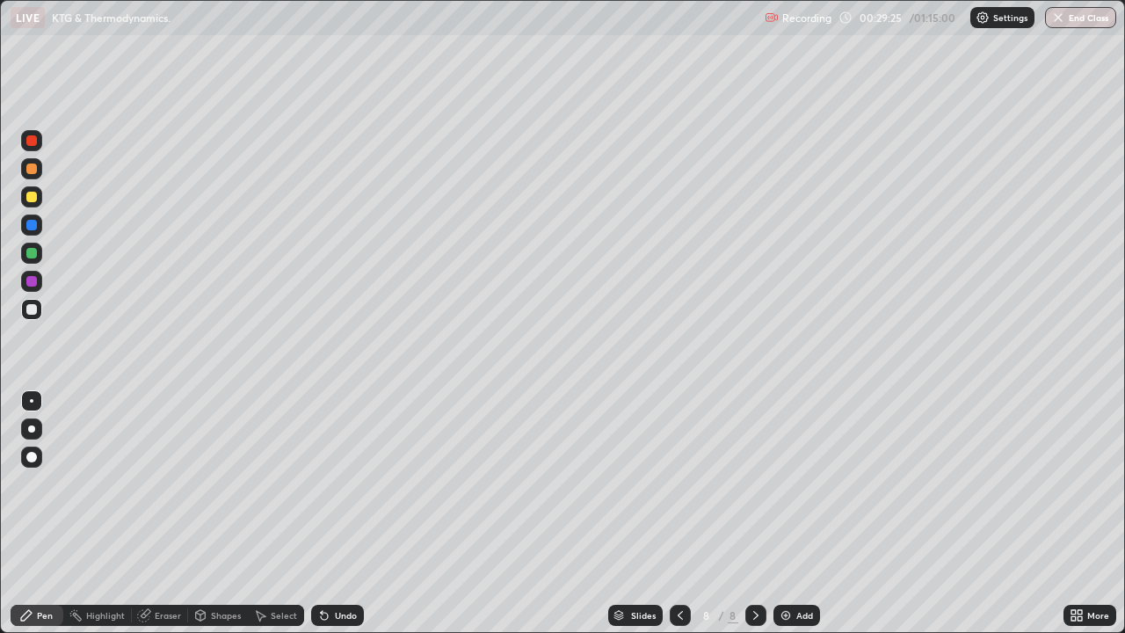
click at [786, 513] on img at bounding box center [786, 615] width 14 height 14
click at [40, 310] on div at bounding box center [31, 309] width 21 height 21
click at [346, 513] on div "Undo" at bounding box center [337, 615] width 53 height 21
click at [34, 251] on div at bounding box center [31, 253] width 11 height 11
click at [804, 513] on div "Add" at bounding box center [804, 615] width 17 height 9
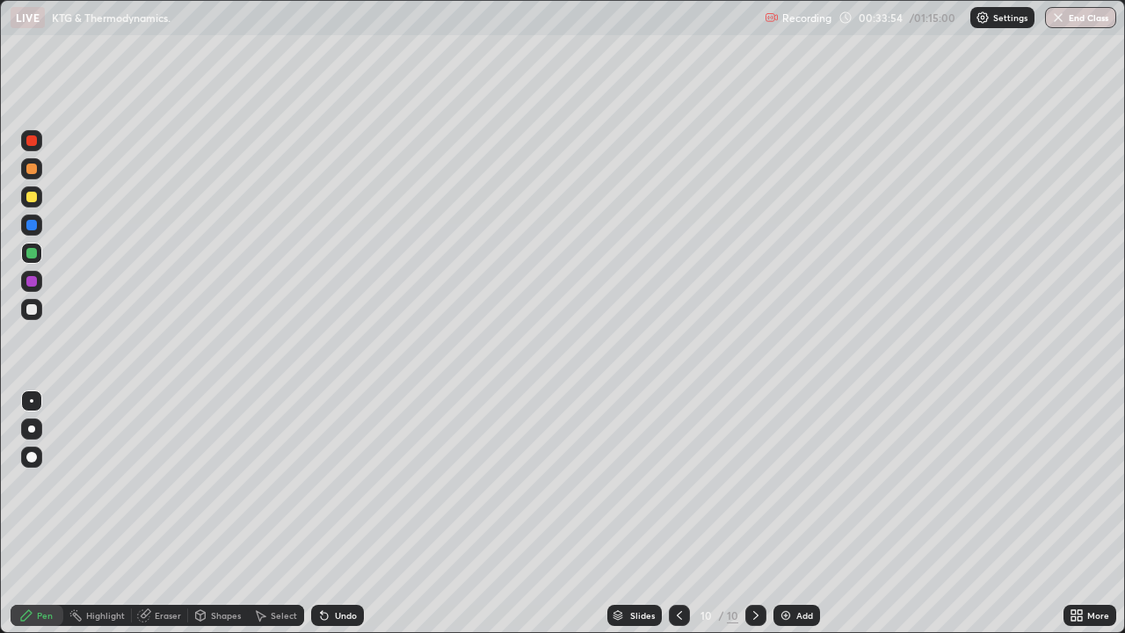
click at [38, 309] on div at bounding box center [31, 309] width 21 height 21
click at [33, 253] on div at bounding box center [31, 253] width 11 height 11
click at [148, 513] on icon at bounding box center [144, 615] width 14 height 14
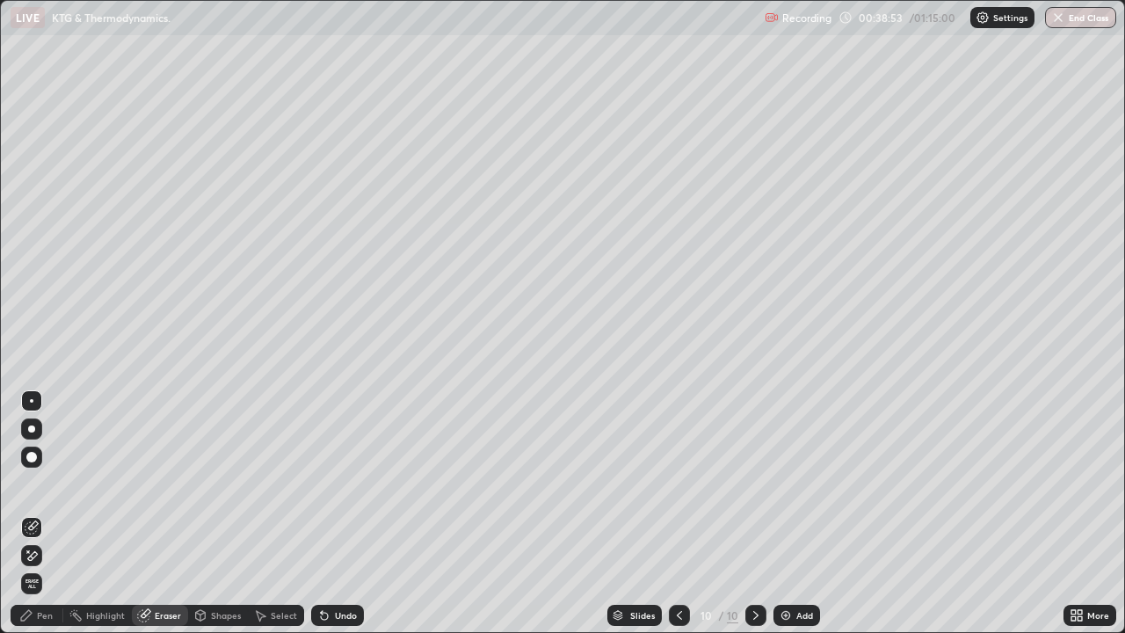
click at [36, 513] on div "Pen" at bounding box center [37, 615] width 53 height 21
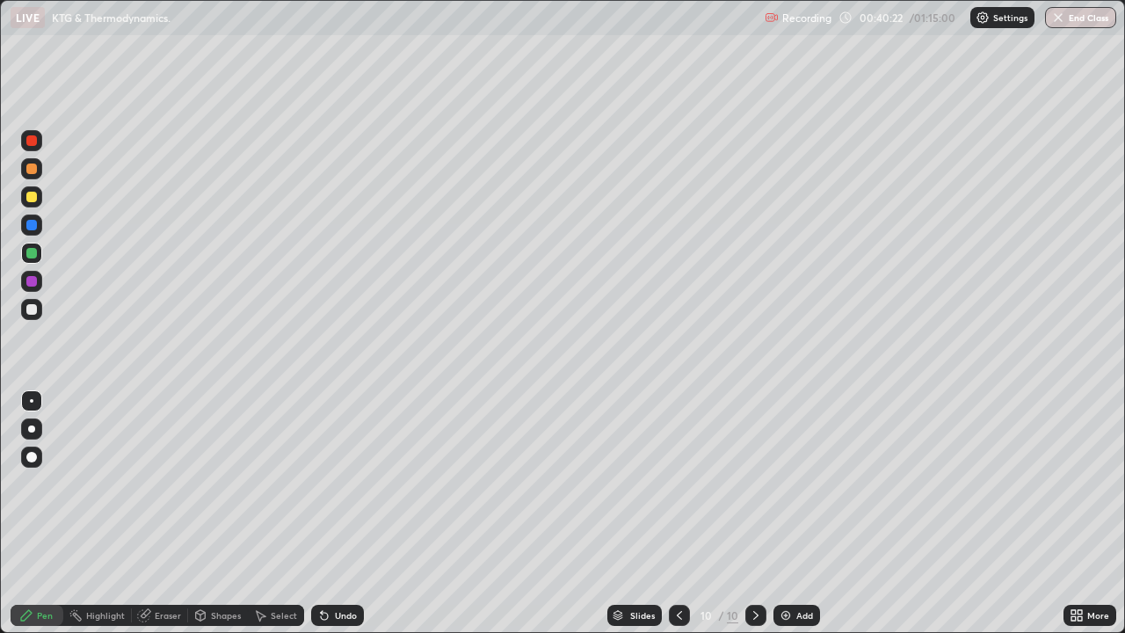
click at [33, 313] on div at bounding box center [31, 309] width 11 height 11
click at [796, 513] on div "Add" at bounding box center [804, 615] width 17 height 9
click at [40, 313] on div at bounding box center [31, 309] width 21 height 21
click at [28, 285] on div at bounding box center [31, 281] width 11 height 11
click at [24, 256] on div at bounding box center [31, 253] width 21 height 21
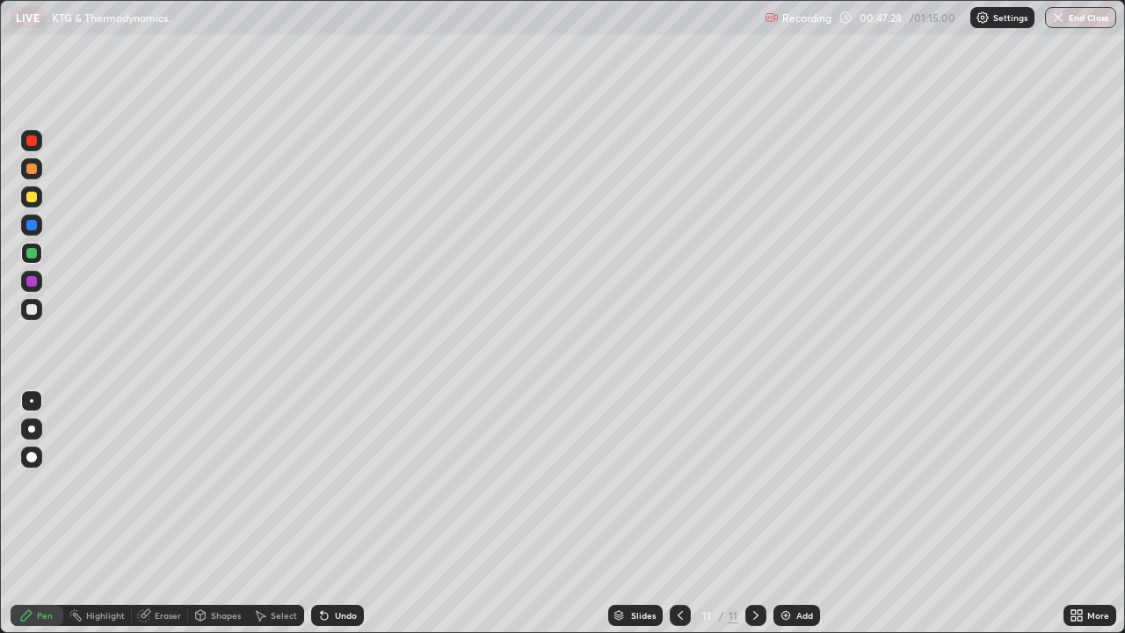
click at [791, 513] on div "Add" at bounding box center [796, 615] width 47 height 21
click at [33, 309] on div at bounding box center [31, 309] width 11 height 11
click at [33, 315] on div at bounding box center [31, 309] width 21 height 21
click at [33, 250] on div at bounding box center [31, 253] width 11 height 11
click at [787, 513] on img at bounding box center [786, 615] width 14 height 14
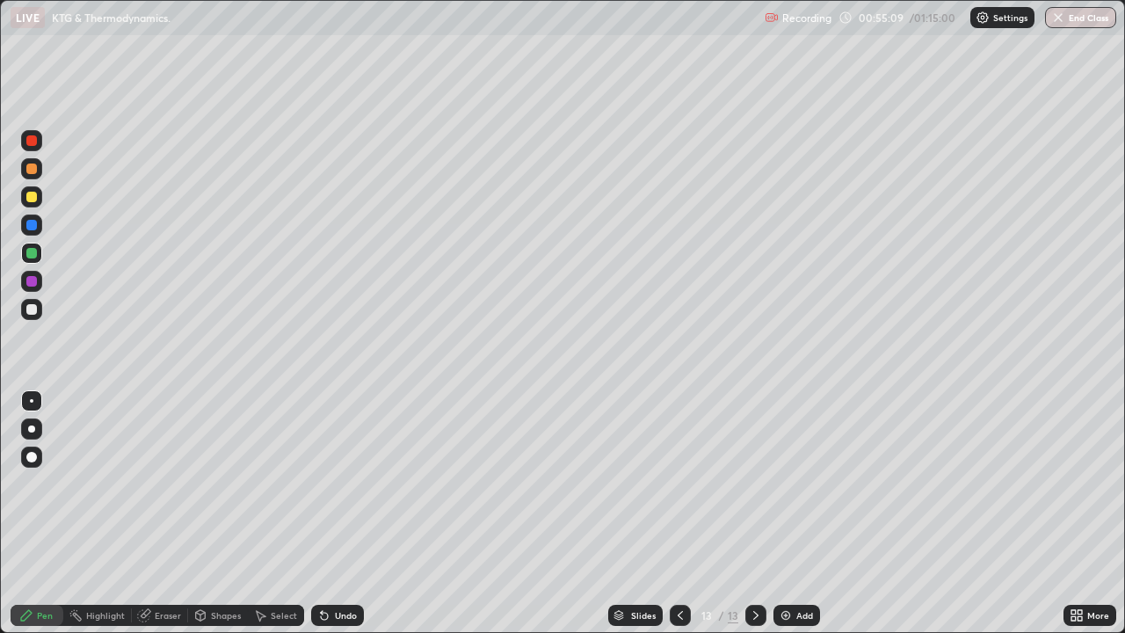
click at [40, 313] on div at bounding box center [31, 309] width 21 height 21
click at [39, 200] on div at bounding box center [31, 196] width 21 height 21
click at [321, 513] on icon at bounding box center [324, 615] width 7 height 7
click at [32, 308] on div at bounding box center [31, 309] width 11 height 11
click at [30, 308] on div at bounding box center [31, 309] width 11 height 11
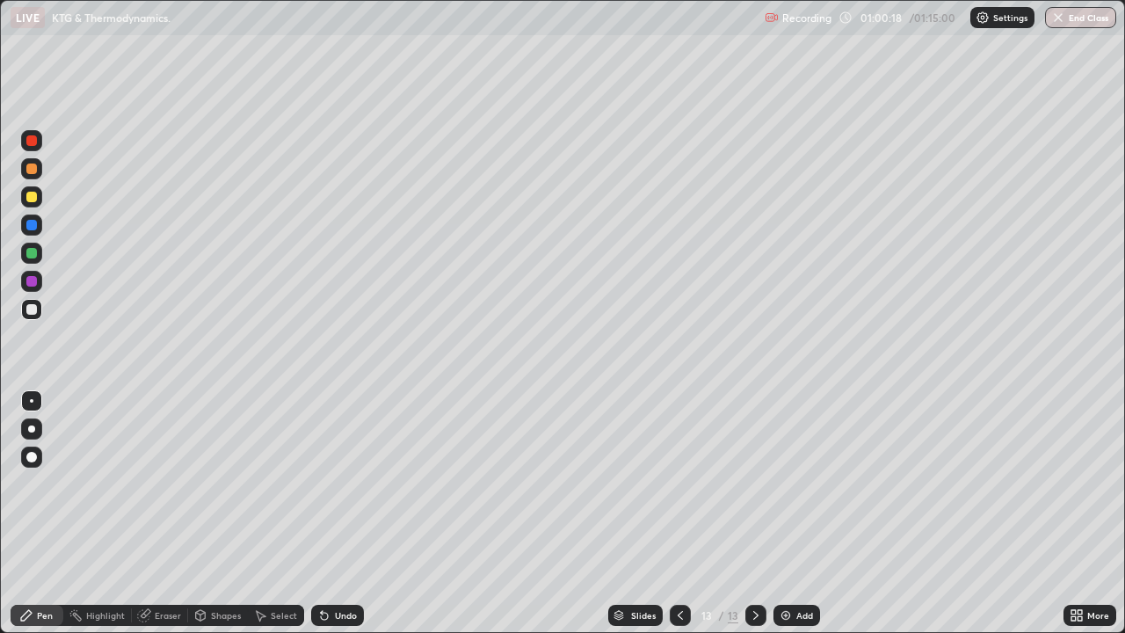
click at [793, 513] on div "Add" at bounding box center [796, 615] width 47 height 21
click at [33, 170] on div at bounding box center [31, 168] width 11 height 11
click at [38, 312] on div at bounding box center [31, 309] width 21 height 21
click at [34, 311] on div at bounding box center [31, 309] width 11 height 11
click at [32, 198] on div at bounding box center [31, 197] width 11 height 11
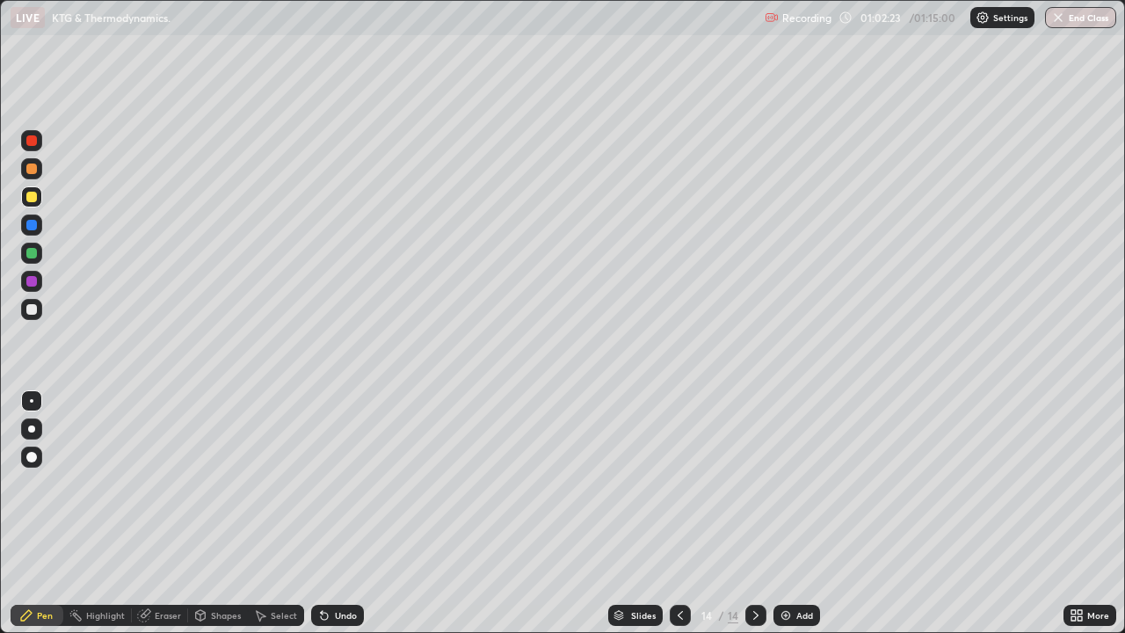
click at [31, 312] on div at bounding box center [31, 309] width 11 height 11
click at [36, 226] on div at bounding box center [31, 225] width 11 height 11
click at [40, 308] on div at bounding box center [31, 309] width 21 height 21
click at [337, 513] on div "Undo" at bounding box center [337, 615] width 53 height 21
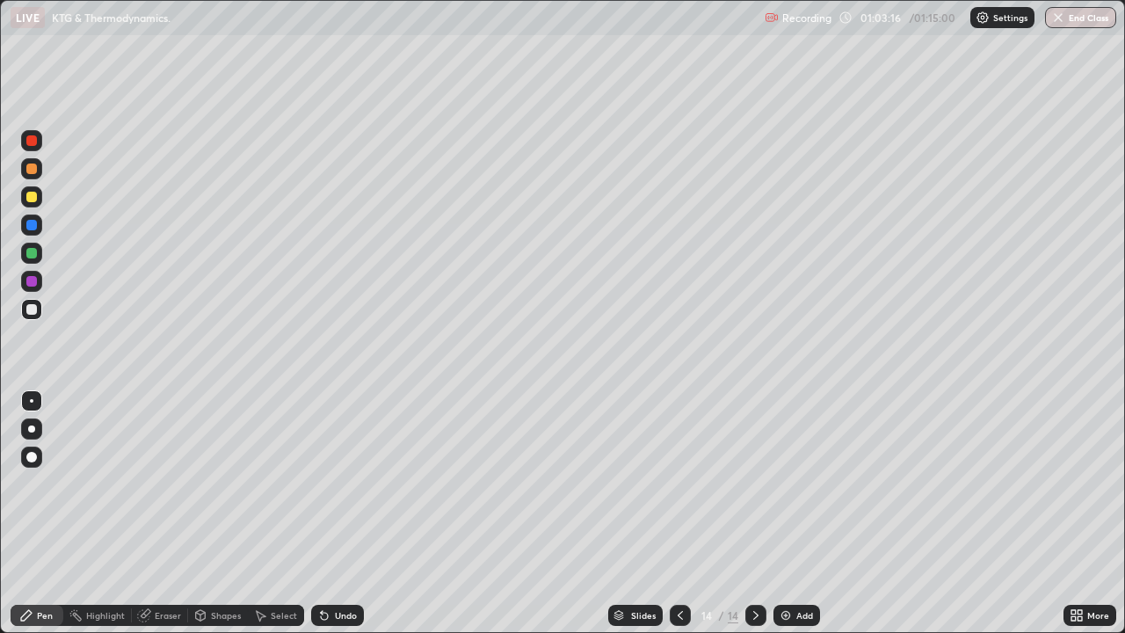
click at [338, 513] on div "Undo" at bounding box center [337, 615] width 53 height 21
click at [324, 513] on icon at bounding box center [324, 615] width 7 height 7
click at [32, 252] on div at bounding box center [31, 253] width 11 height 11
click at [278, 513] on div "Select" at bounding box center [284, 615] width 26 height 9
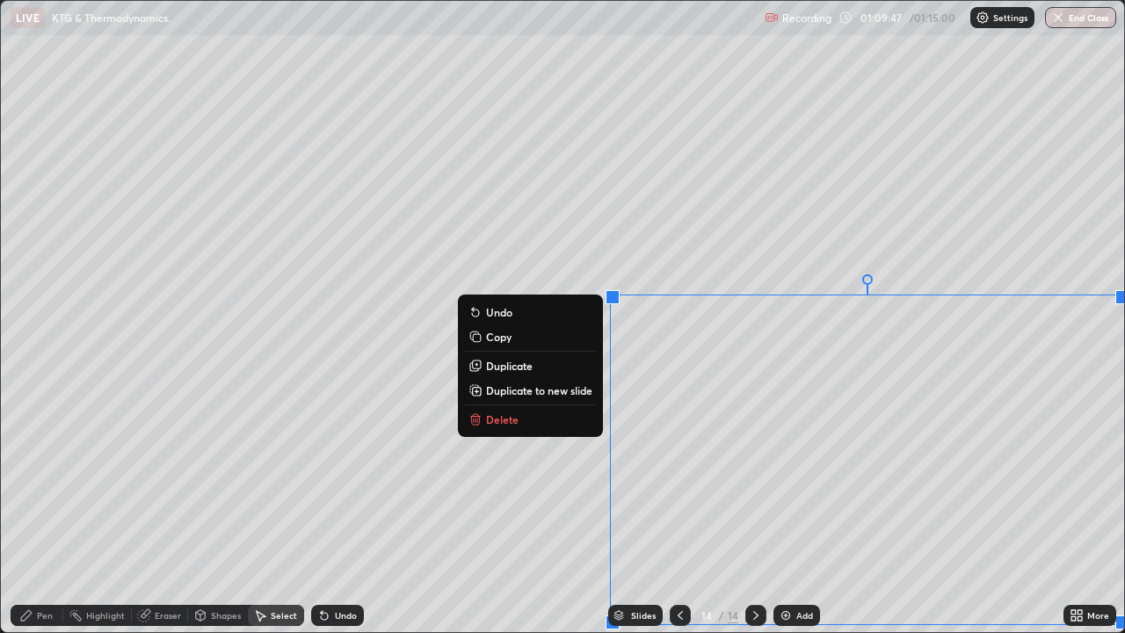
click at [540, 393] on p "Duplicate to new slide" at bounding box center [539, 390] width 106 height 14
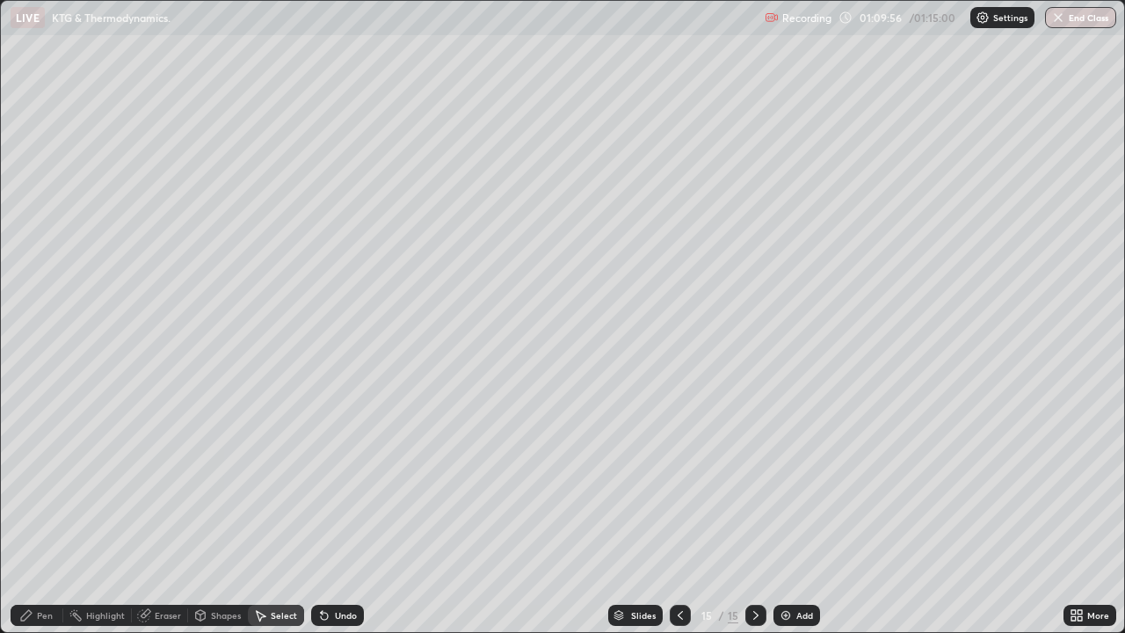
click at [45, 513] on div "Pen" at bounding box center [45, 615] width 16 height 9
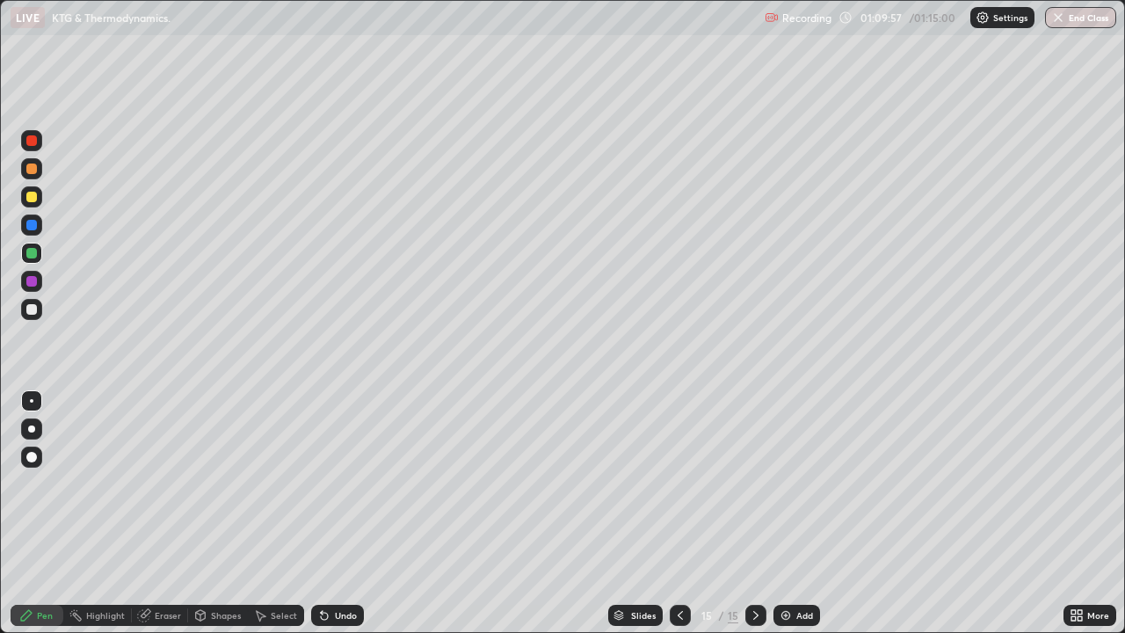
click at [39, 310] on div at bounding box center [31, 309] width 21 height 21
click at [331, 513] on div "Undo" at bounding box center [337, 615] width 53 height 21
click at [1069, 13] on button "End Class" at bounding box center [1081, 17] width 69 height 21
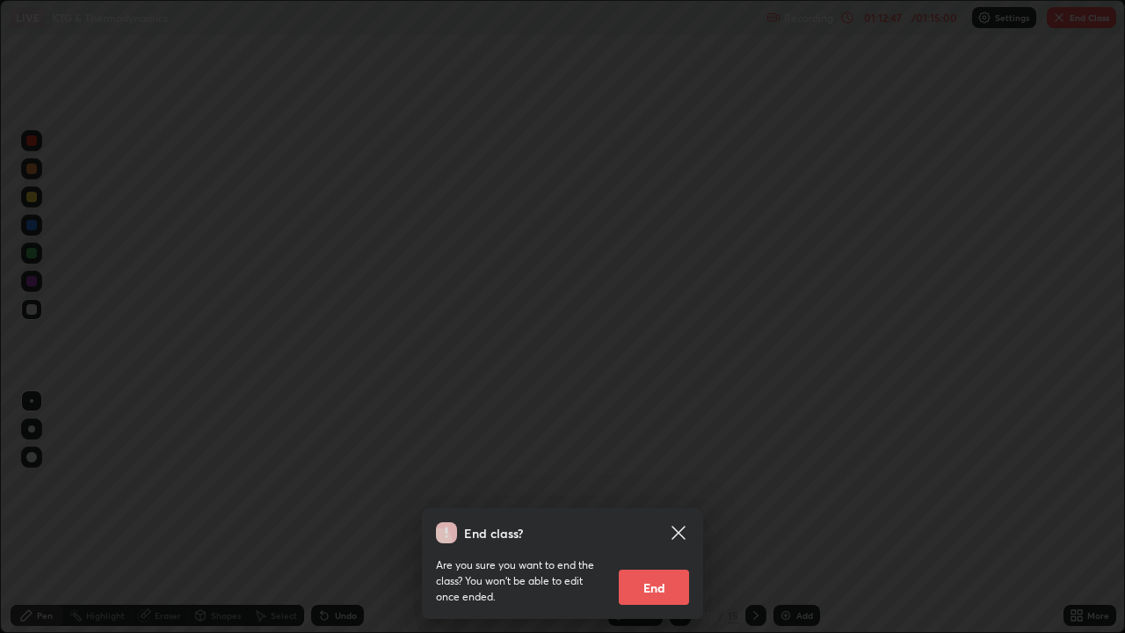
click at [653, 513] on button "End" at bounding box center [654, 586] width 70 height 35
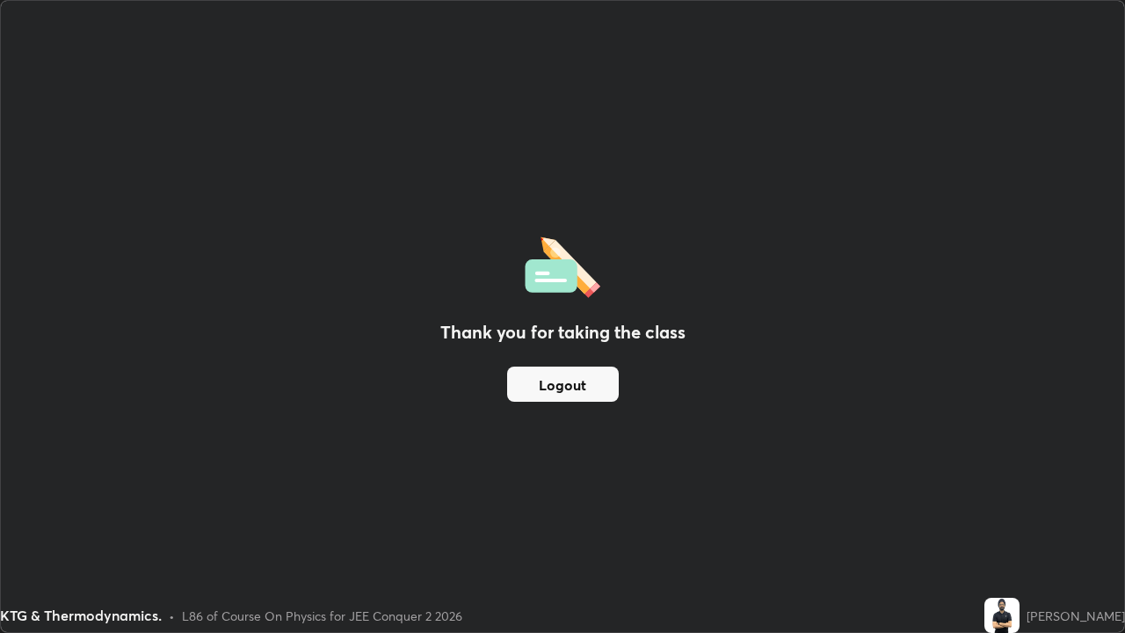
click at [574, 397] on button "Logout" at bounding box center [563, 383] width 112 height 35
click at [573, 393] on button "Logout" at bounding box center [563, 383] width 112 height 35
